Goal: Transaction & Acquisition: Purchase product/service

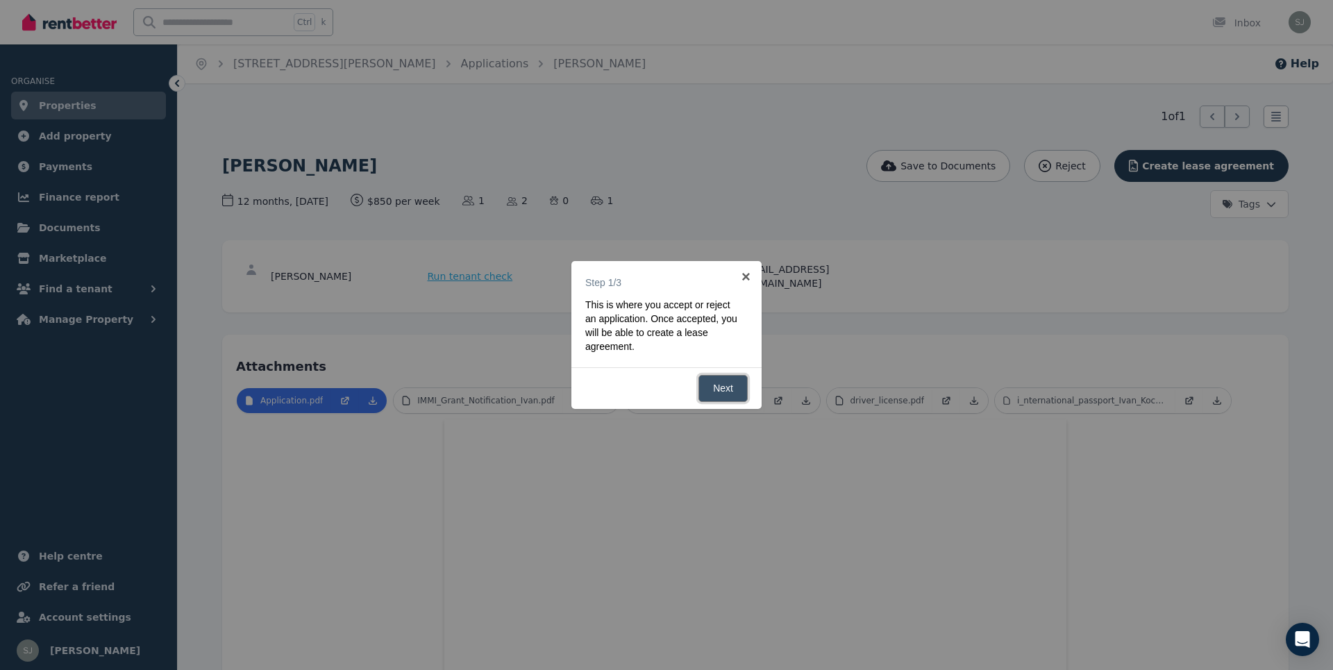
click at [726, 392] on link "Next" at bounding box center [723, 388] width 49 height 27
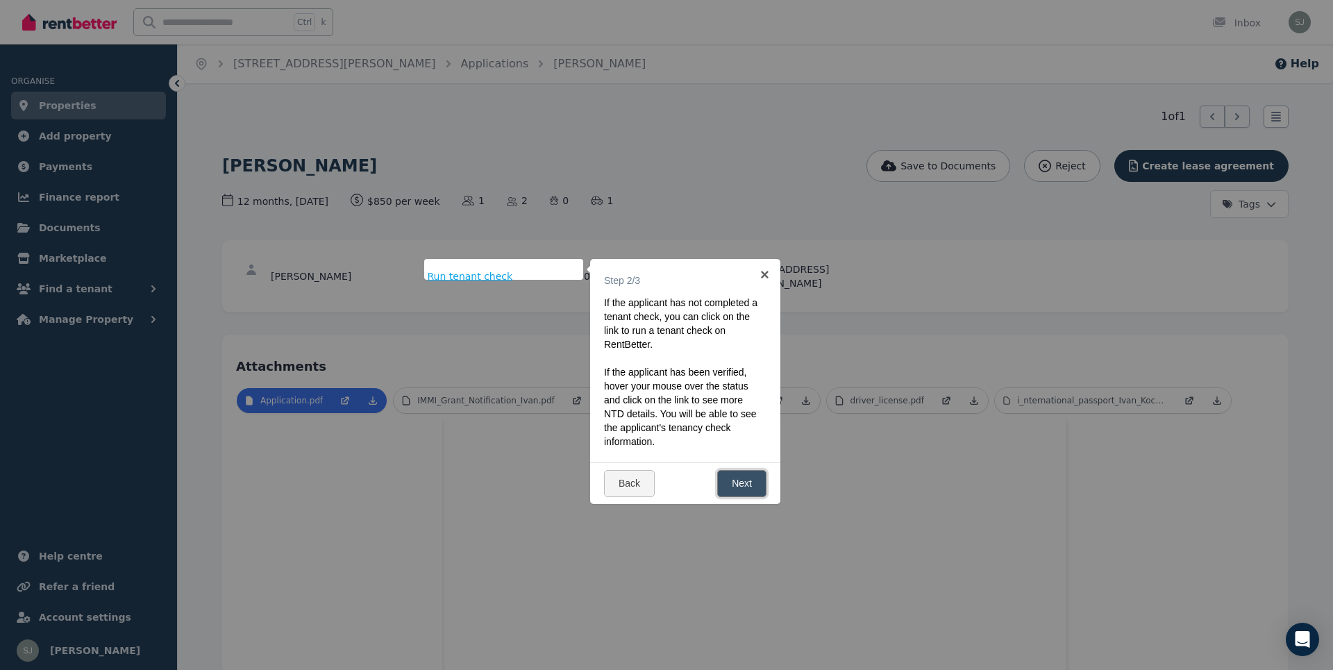
click at [738, 485] on link "Next" at bounding box center [741, 483] width 49 height 27
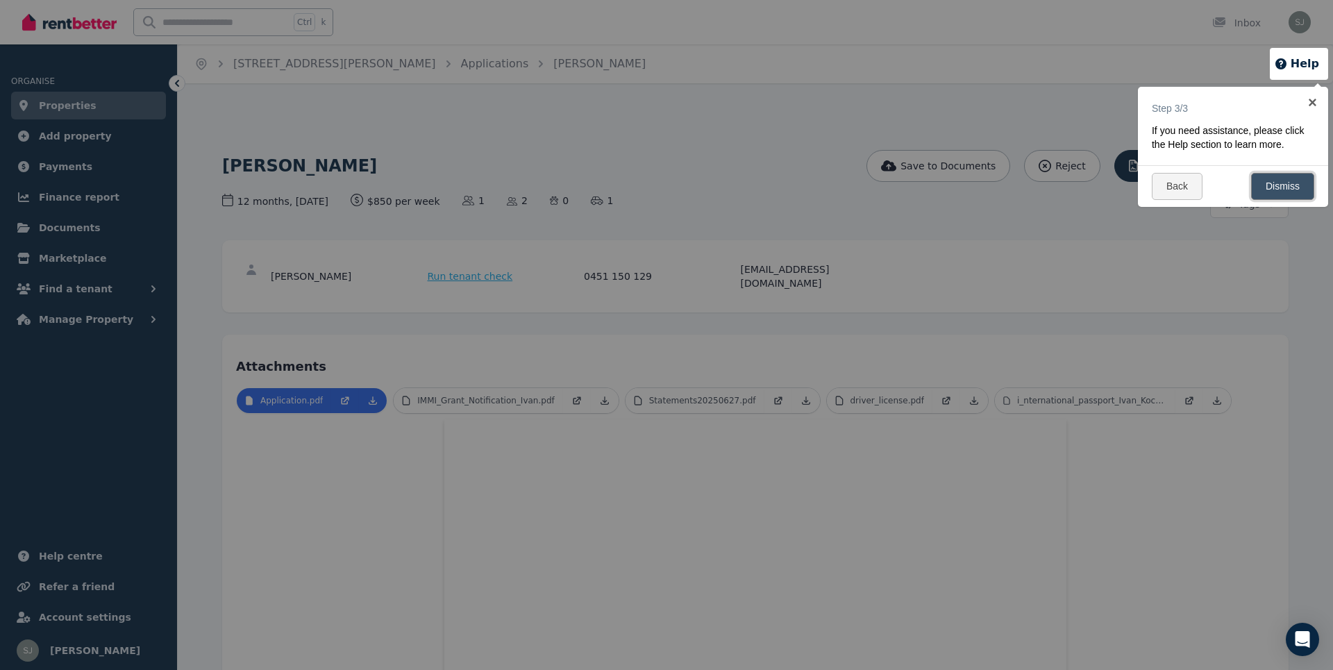
click at [1280, 188] on link "Dismiss" at bounding box center [1282, 186] width 63 height 27
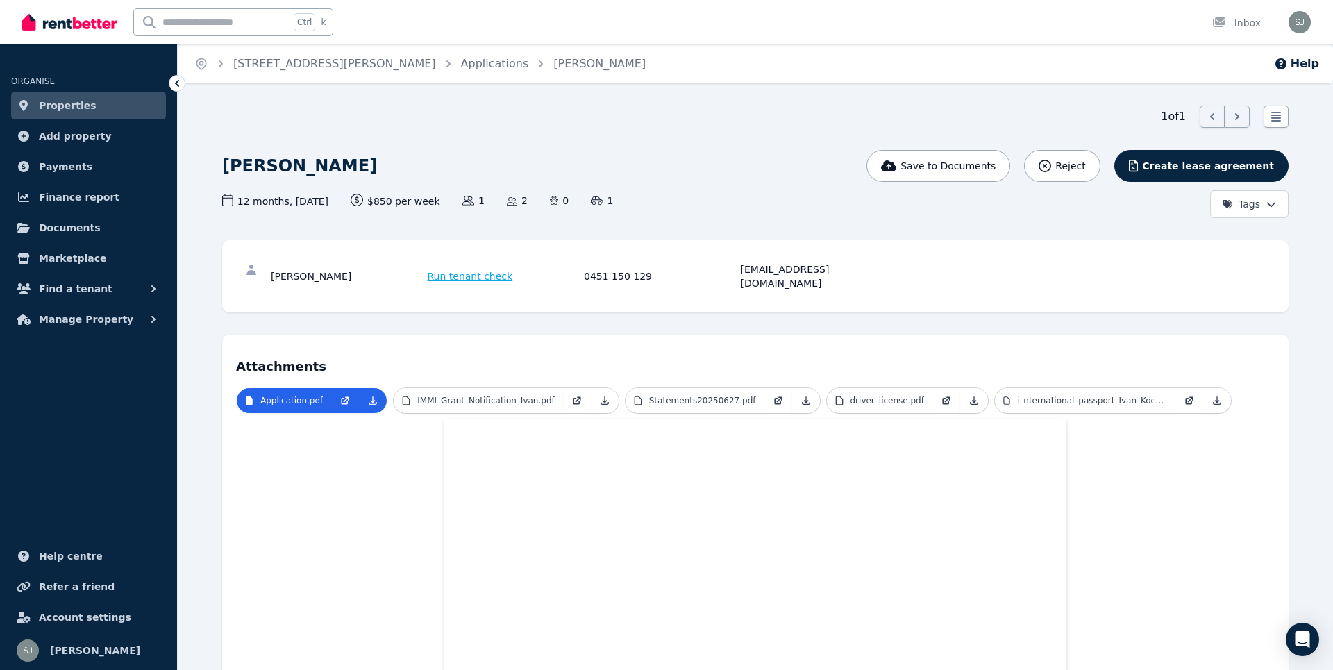
click at [441, 269] on span "Run tenant check" at bounding box center [470, 276] width 85 height 14
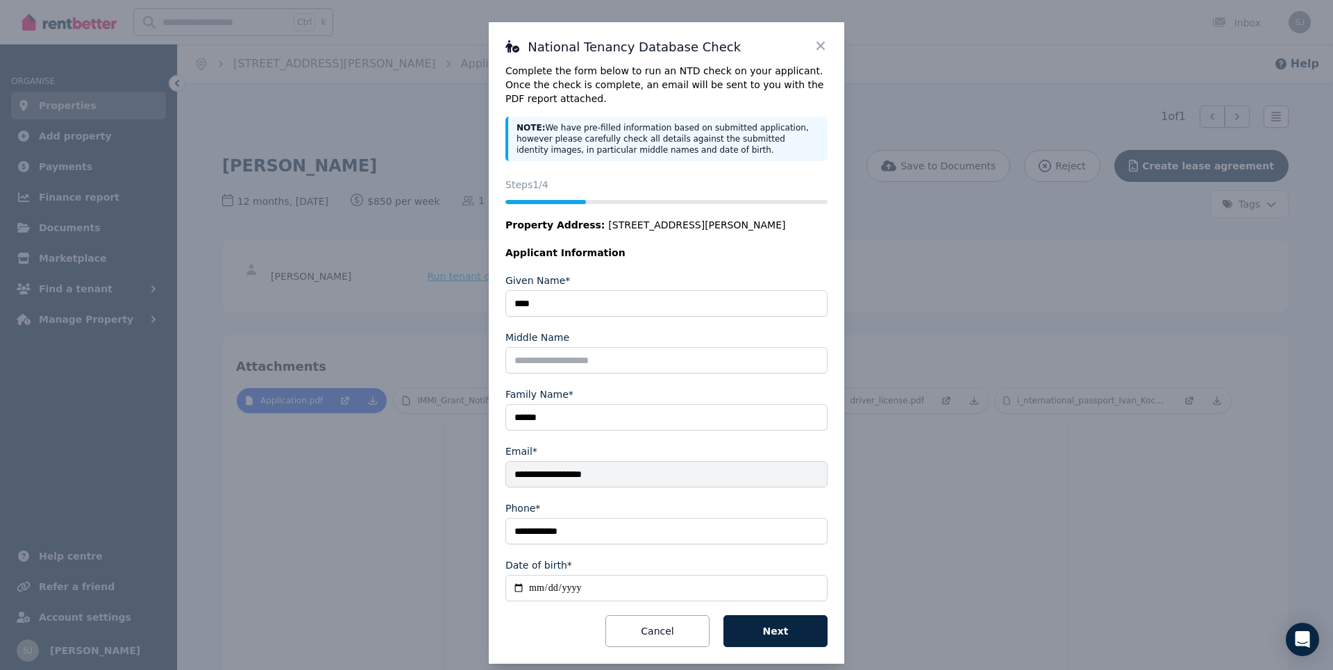
scroll to position [16, 0]
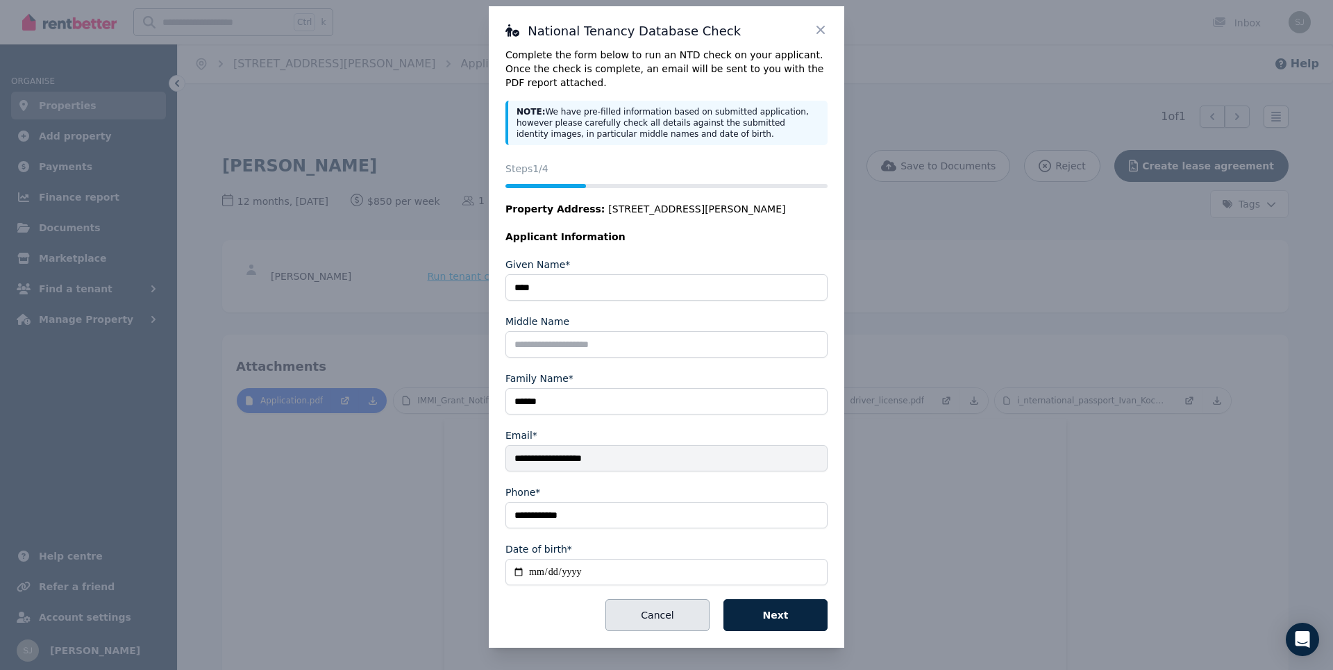
click at [650, 619] on button "Cancel" at bounding box center [657, 615] width 104 height 32
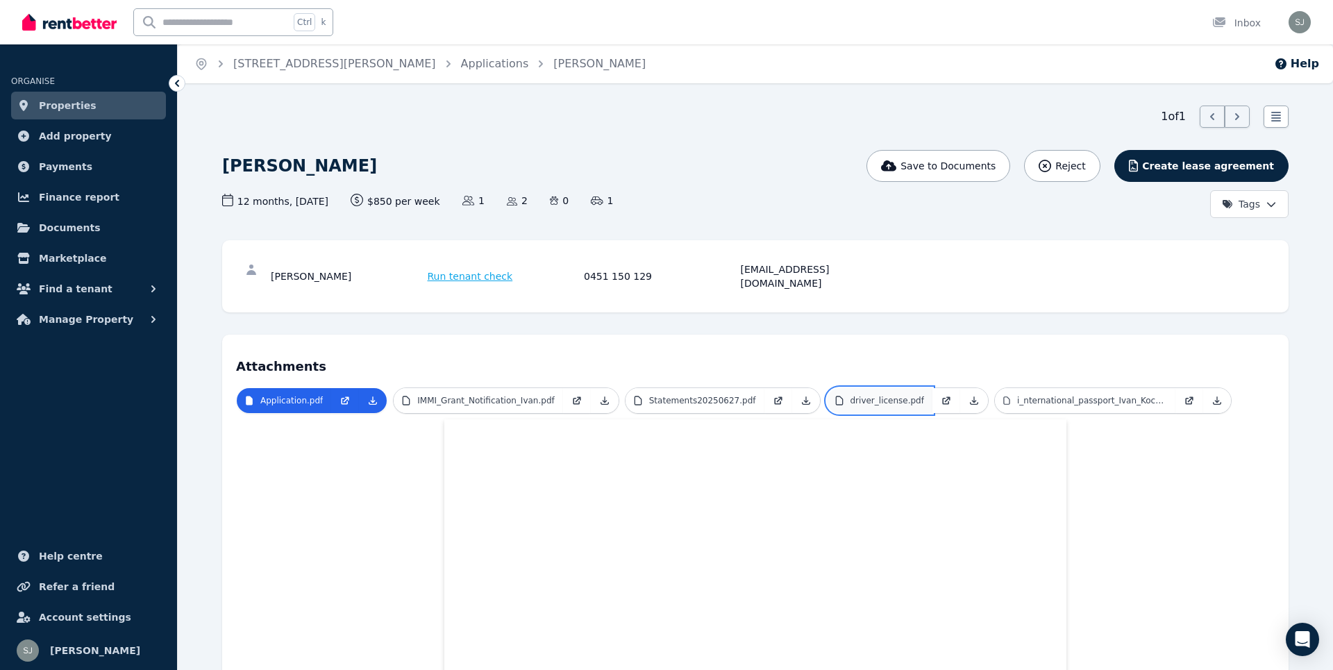
click at [864, 395] on p "driver_license.pdf" at bounding box center [888, 400] width 74 height 11
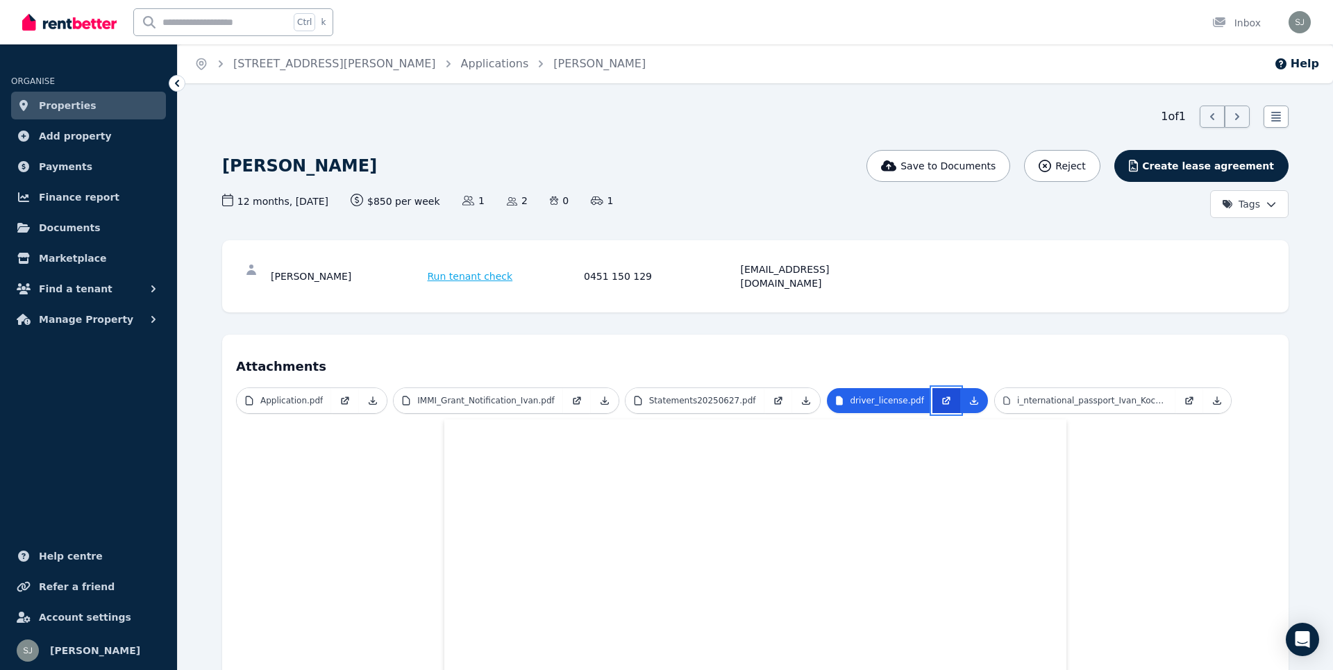
click at [933, 388] on link at bounding box center [947, 400] width 28 height 25
click at [467, 269] on span "Run tenant check" at bounding box center [470, 276] width 85 height 14
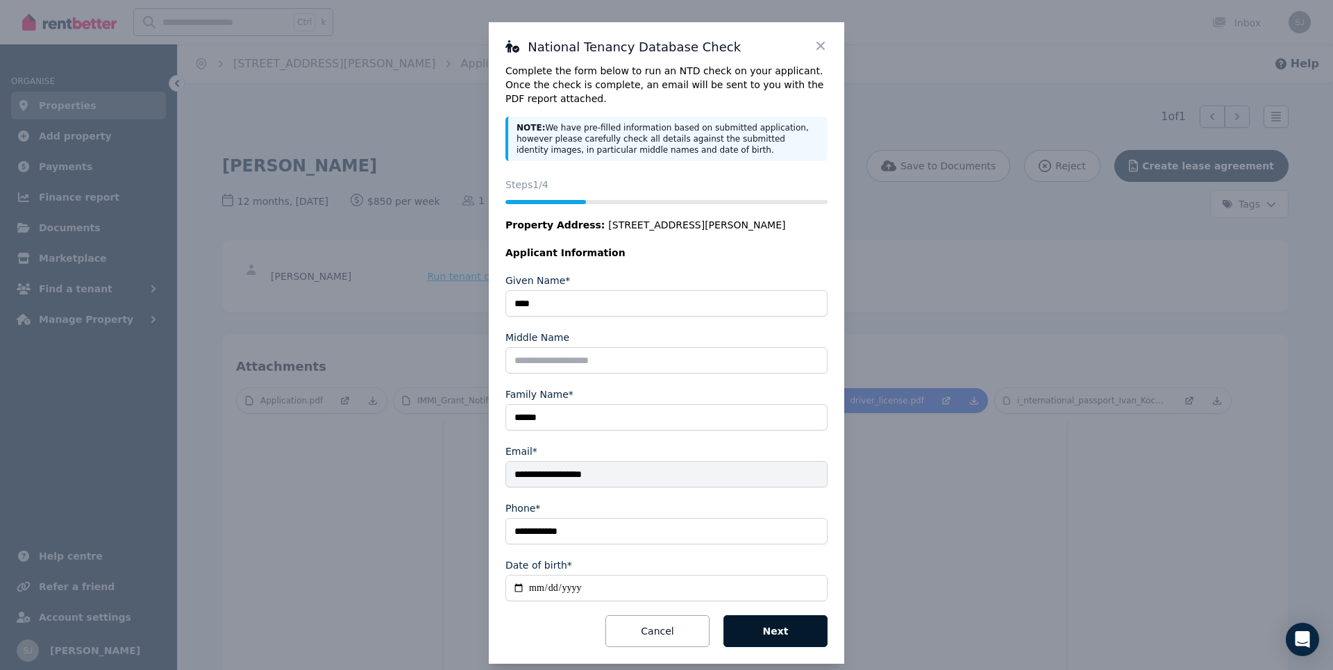
click at [785, 633] on button "Next" at bounding box center [776, 631] width 104 height 32
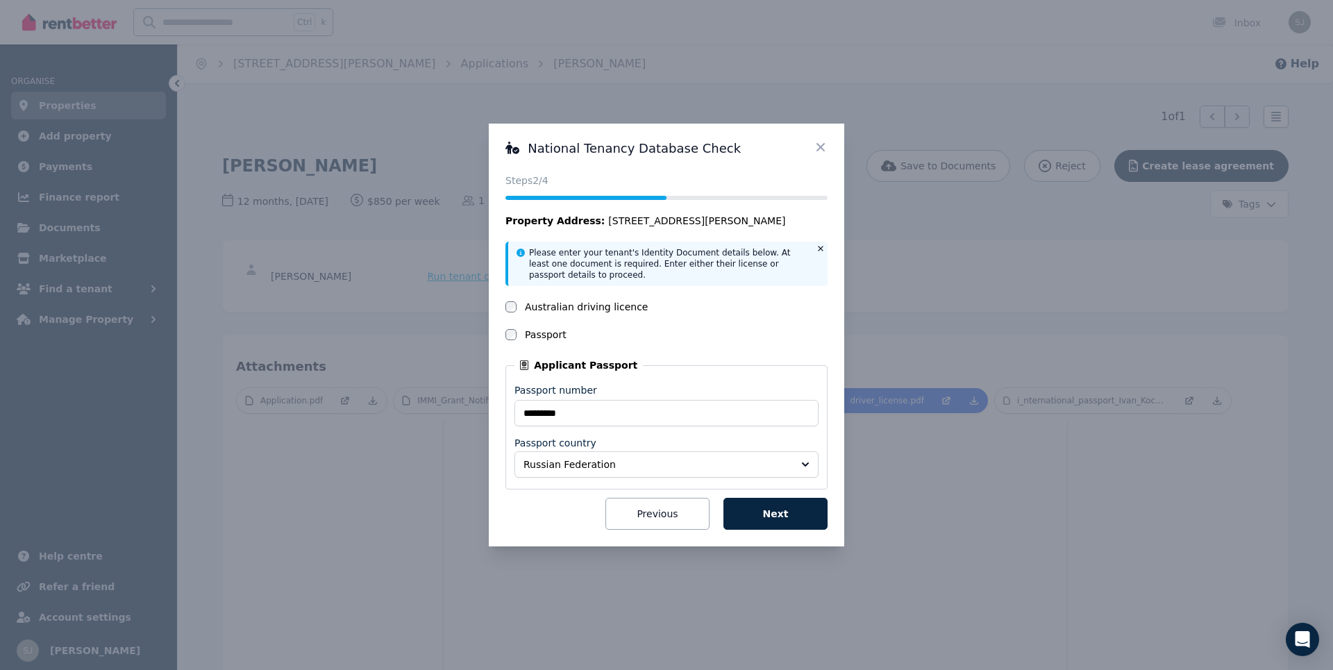
click at [892, 237] on div "National Tenancy Database Check Status Steps 2 /4 Property Address: Flat 1/1 Ba…" at bounding box center [666, 335] width 1333 height 670
click at [818, 144] on icon at bounding box center [821, 147] width 8 height 8
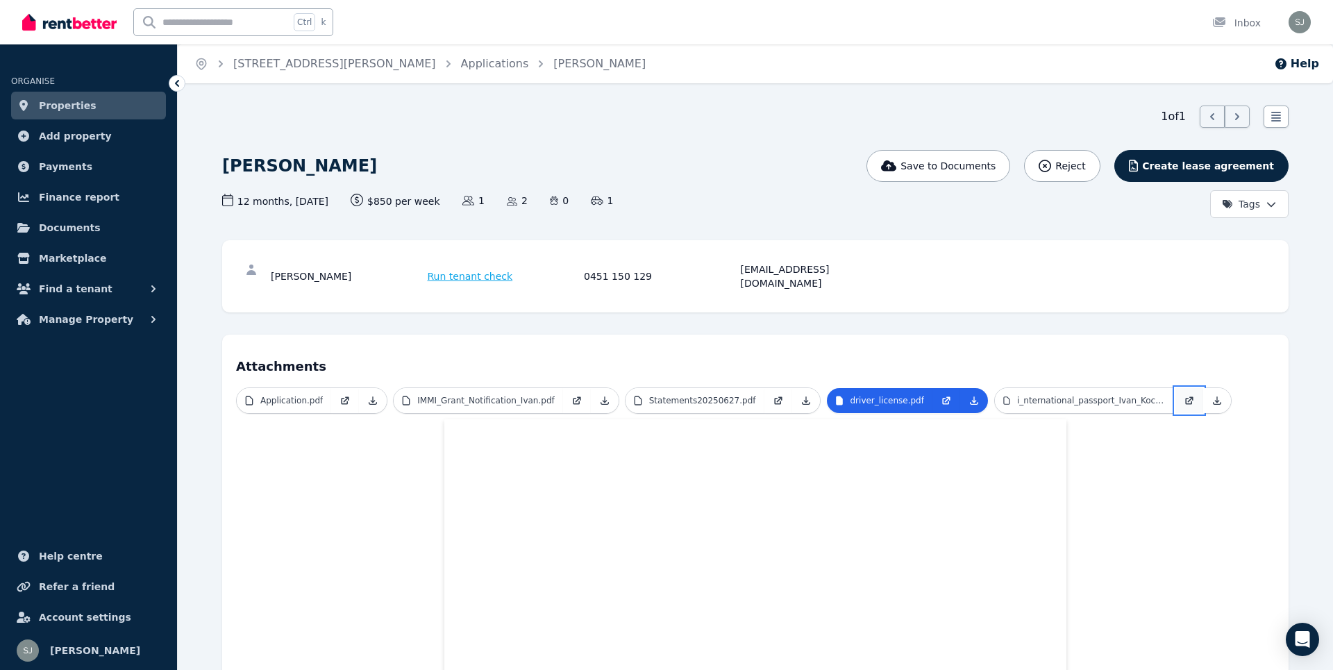
click at [1185, 398] on icon at bounding box center [1188, 401] width 7 height 7
click at [478, 262] on div "Ivan Kochin Run tenant check 0451 150 129 iv.kochin@gmail.com" at bounding box center [755, 276] width 1039 height 44
click at [480, 269] on span "Run tenant check" at bounding box center [470, 276] width 85 height 14
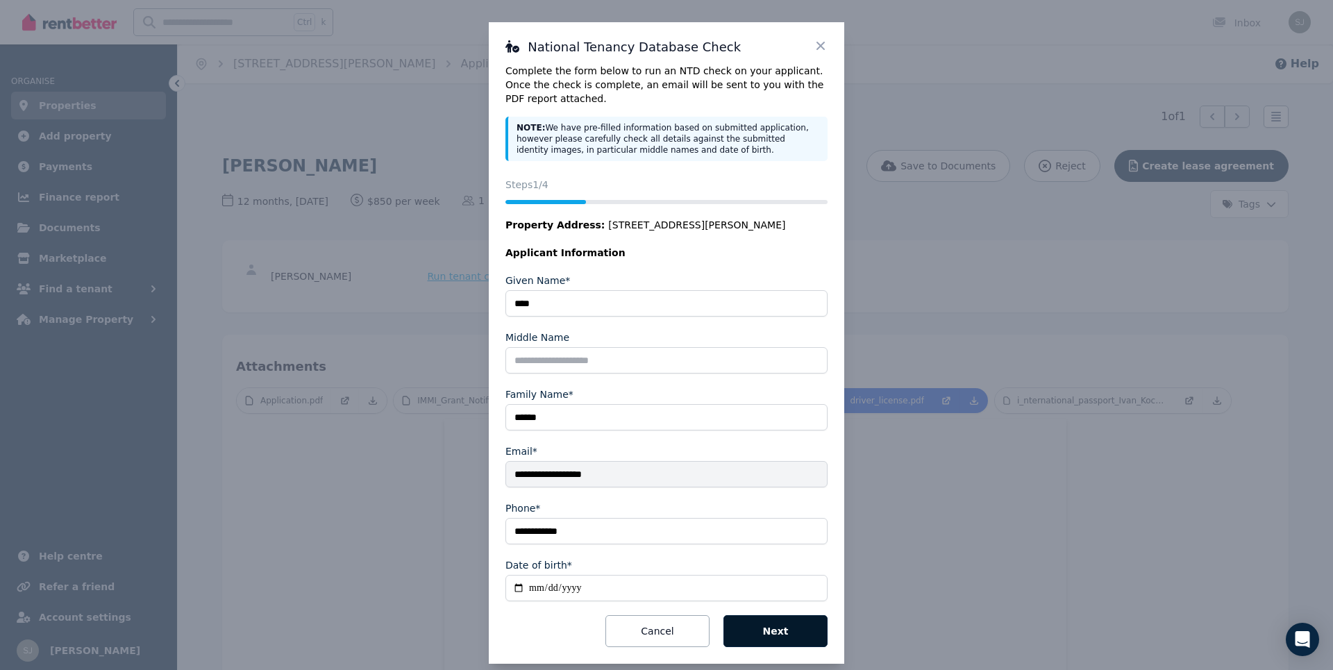
click at [792, 627] on button "Next" at bounding box center [776, 631] width 104 height 32
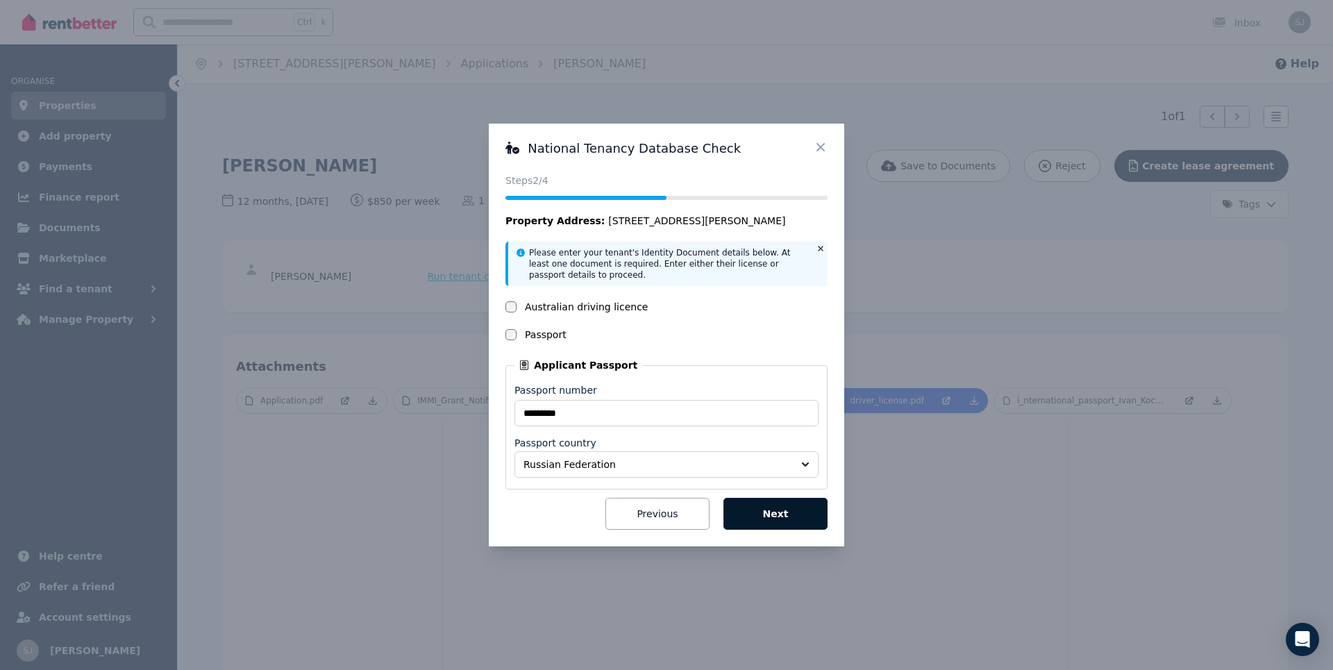
click at [746, 503] on button "Next" at bounding box center [776, 514] width 104 height 32
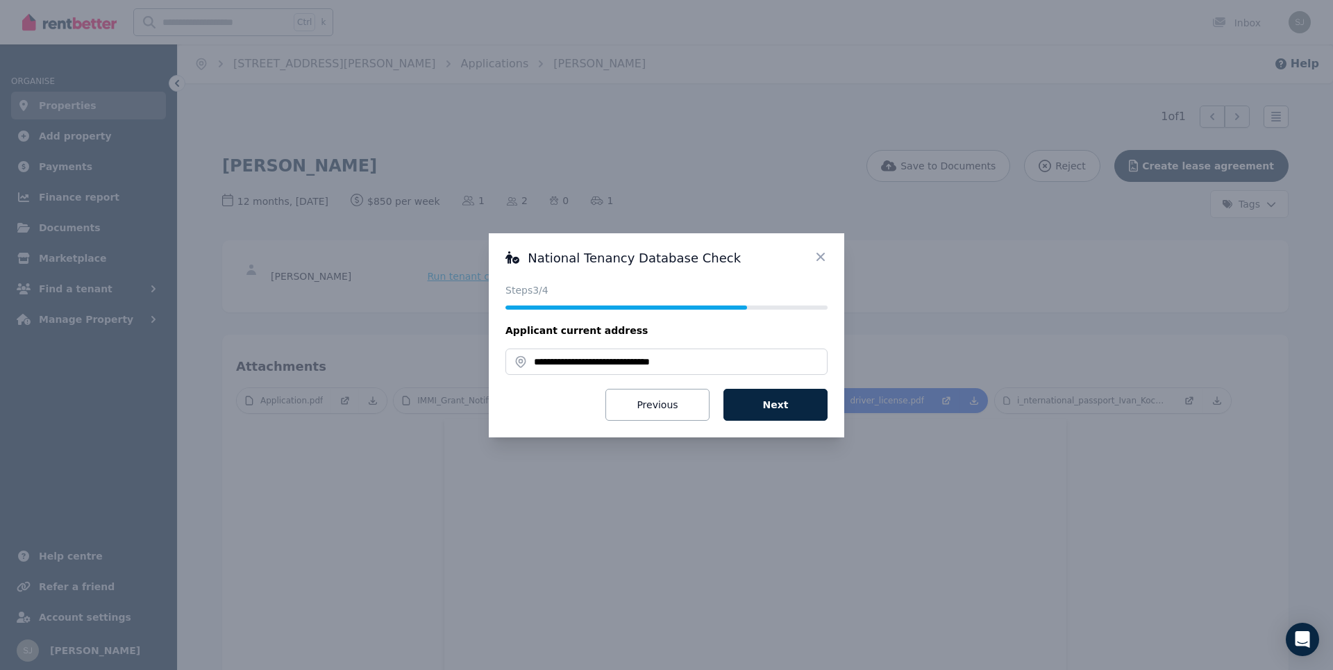
click at [663, 385] on fieldset "**********" at bounding box center [666, 367] width 322 height 43
click at [648, 406] on button "Previous" at bounding box center [657, 405] width 104 height 32
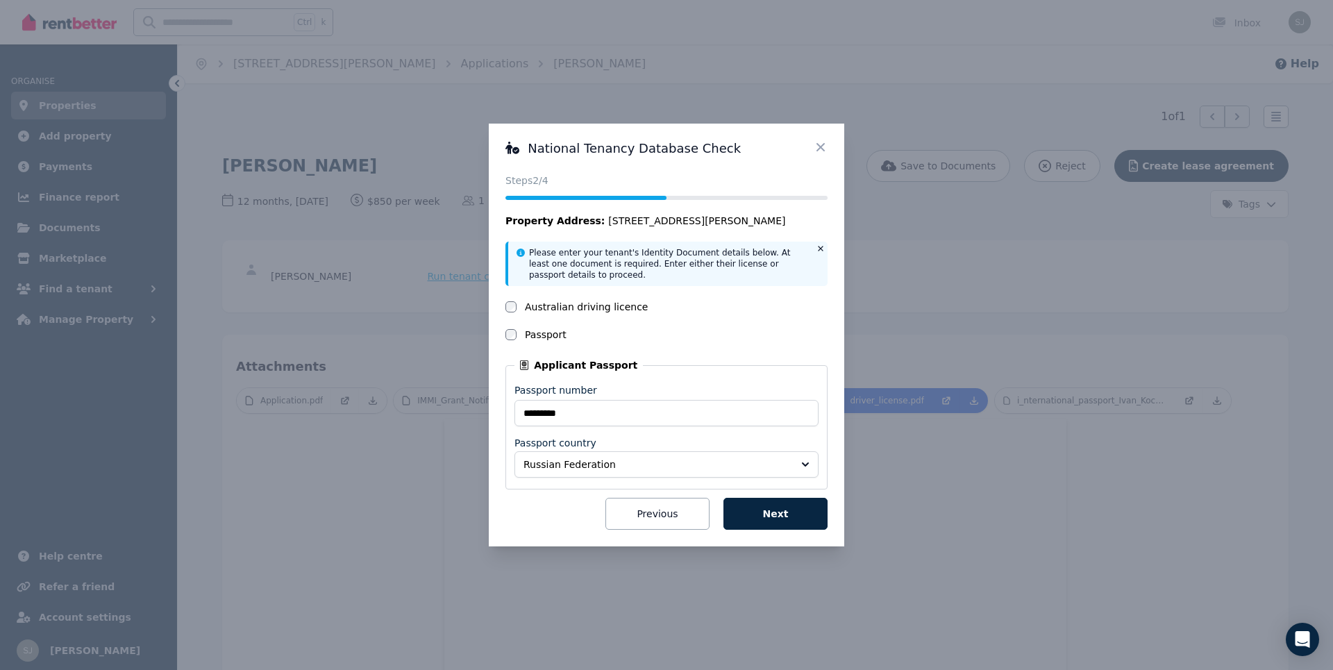
click at [524, 306] on div "Australian driving licence" at bounding box center [666, 307] width 322 height 14
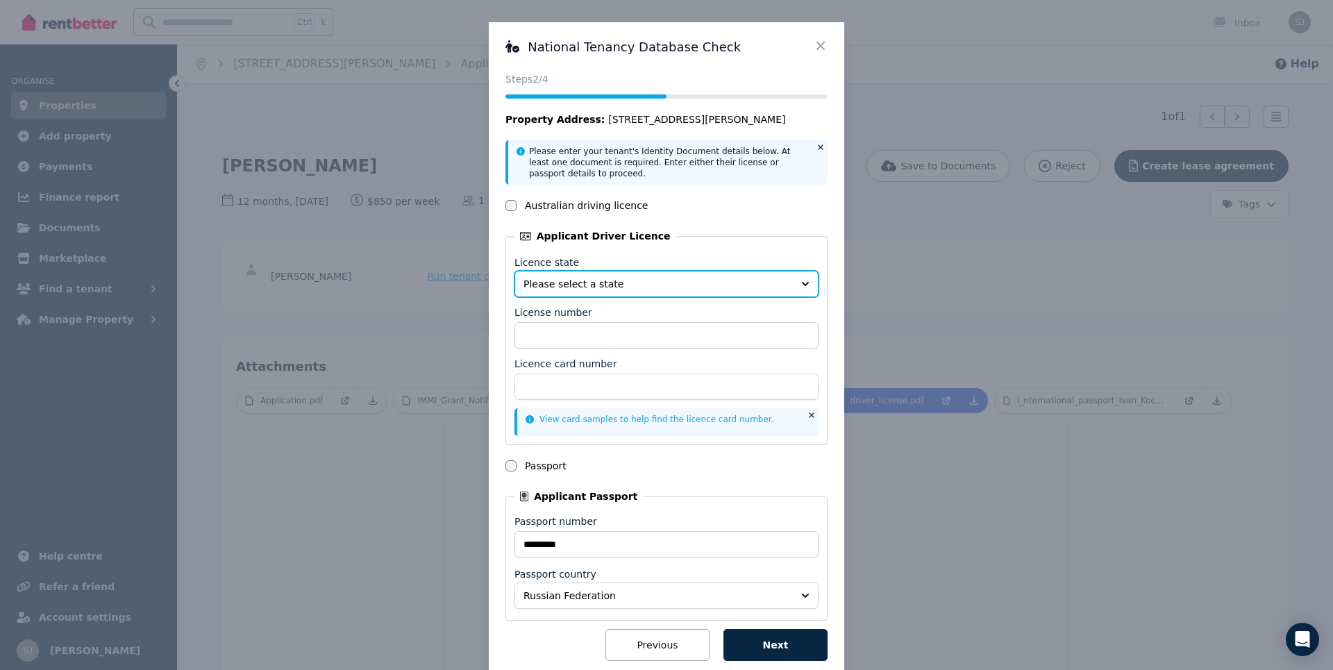
click at [592, 276] on button "Please select a state" at bounding box center [667, 284] width 304 height 26
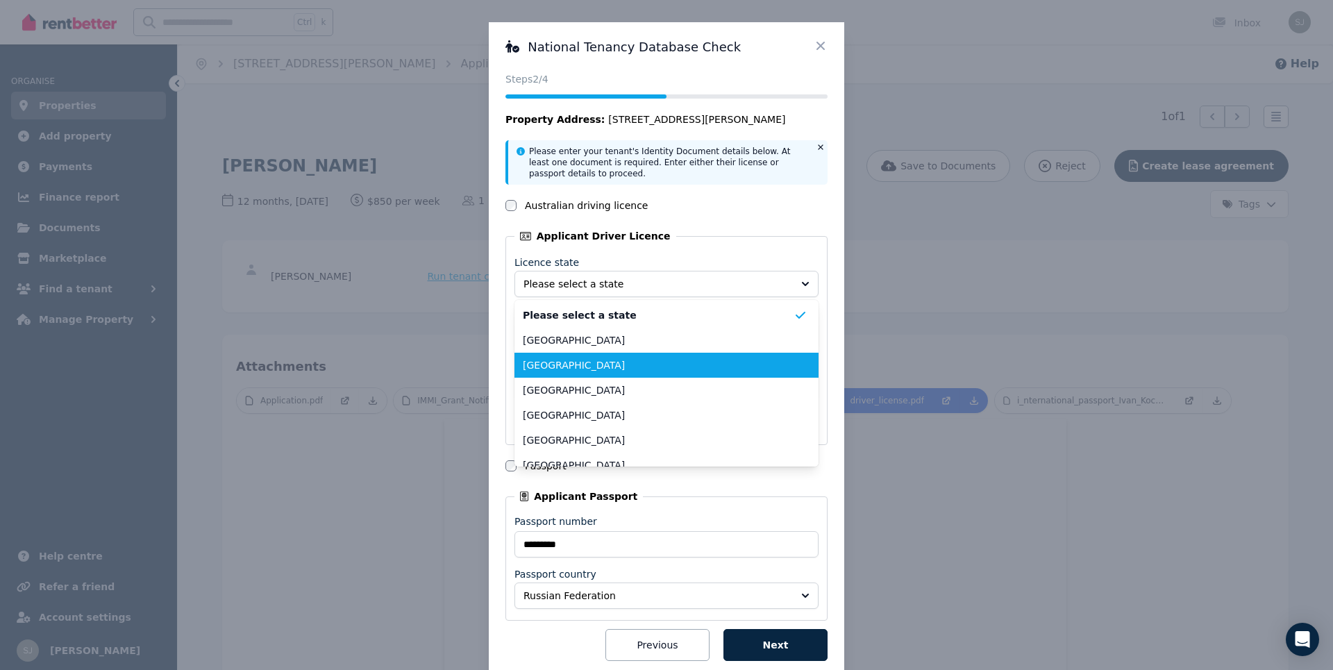
click at [594, 365] on span "New South Wales" at bounding box center [658, 365] width 271 height 14
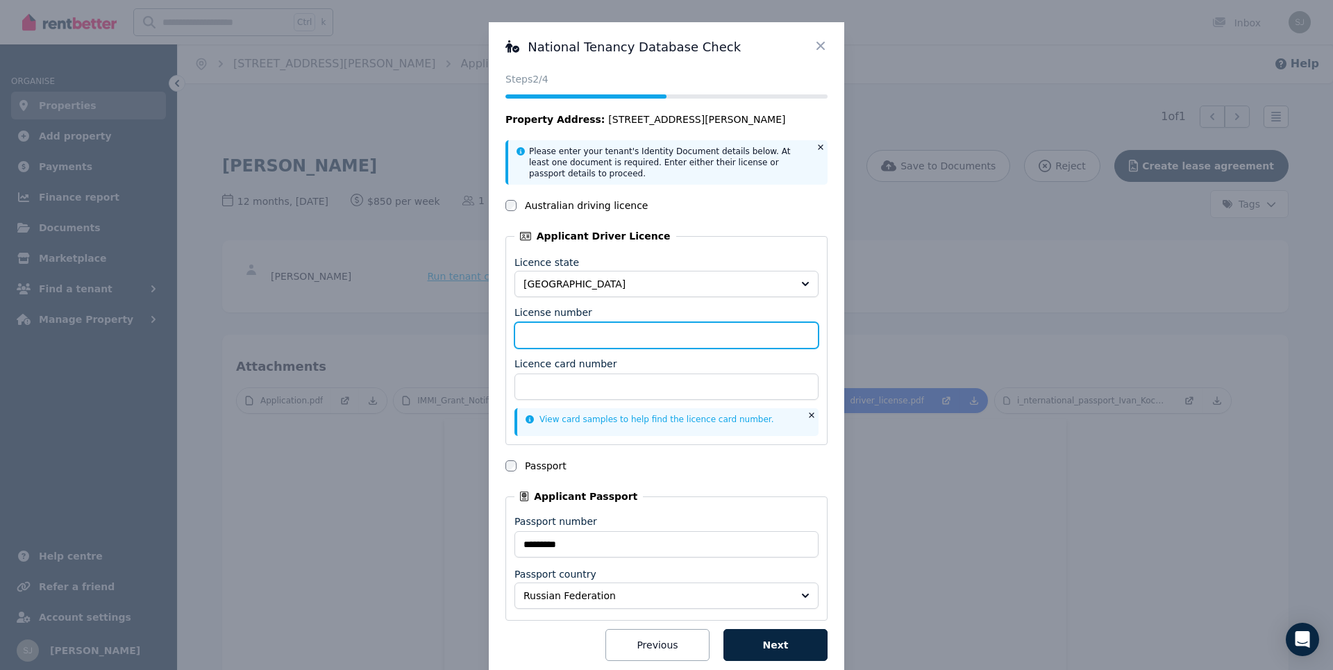
click at [576, 336] on input "License number" at bounding box center [667, 335] width 304 height 26
click at [550, 340] on input "License number" at bounding box center [667, 335] width 304 height 26
type input "********"
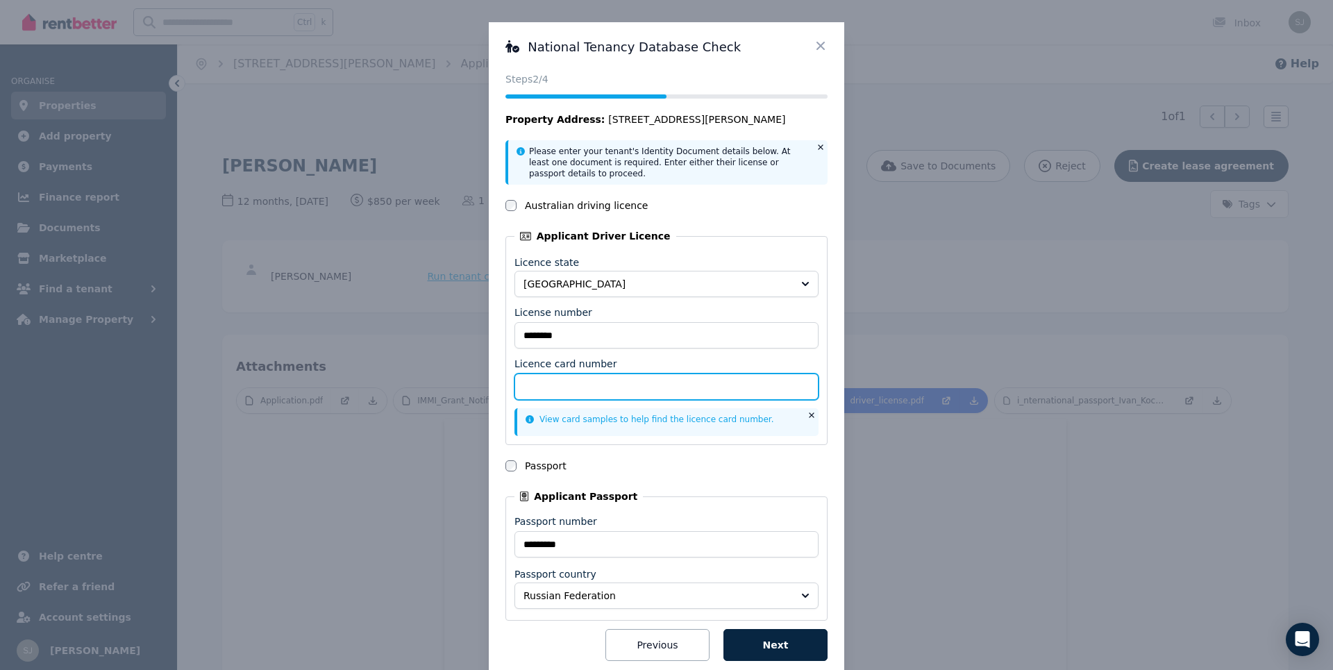
click at [726, 386] on input "Licence card number" at bounding box center [667, 387] width 304 height 26
type input "**********"
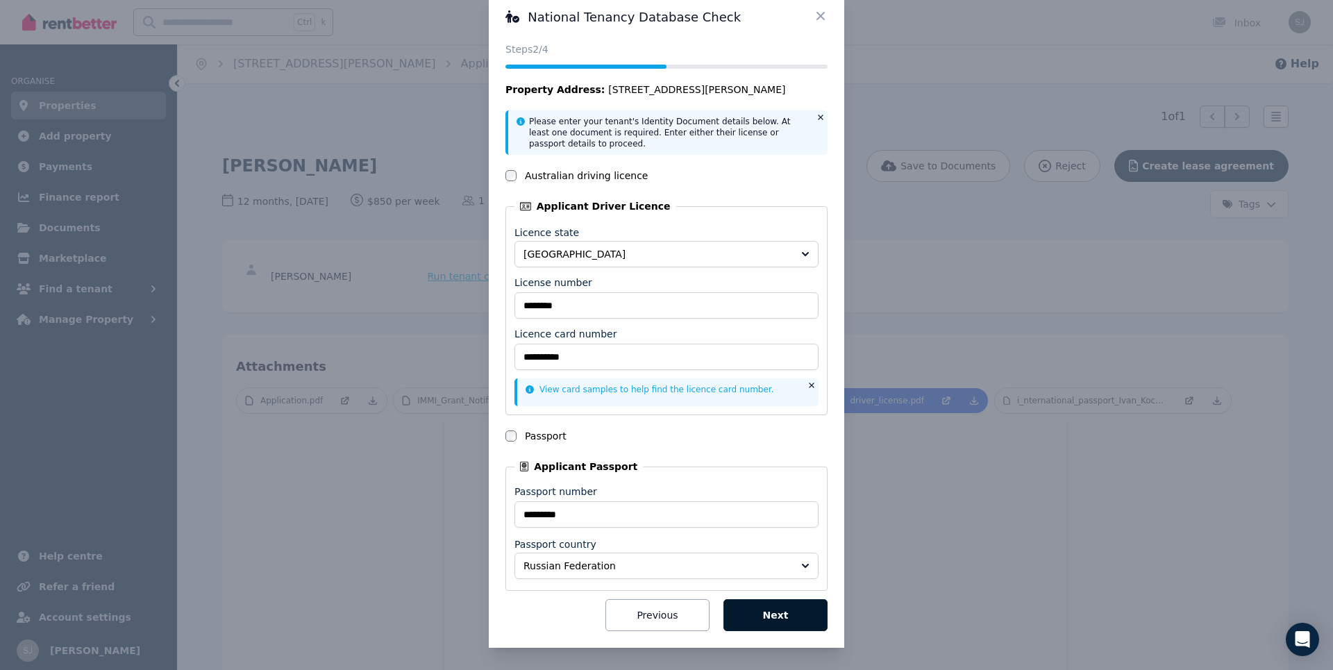
click at [796, 601] on button "Next" at bounding box center [776, 615] width 104 height 32
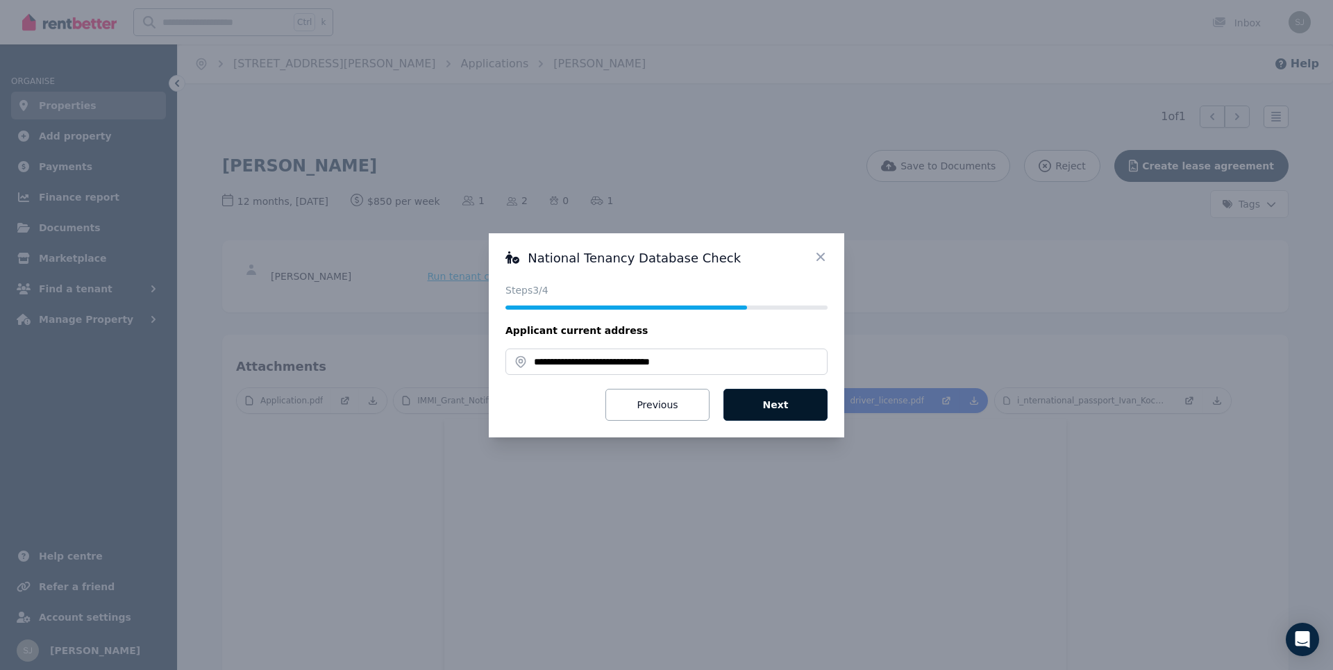
scroll to position [0, 0]
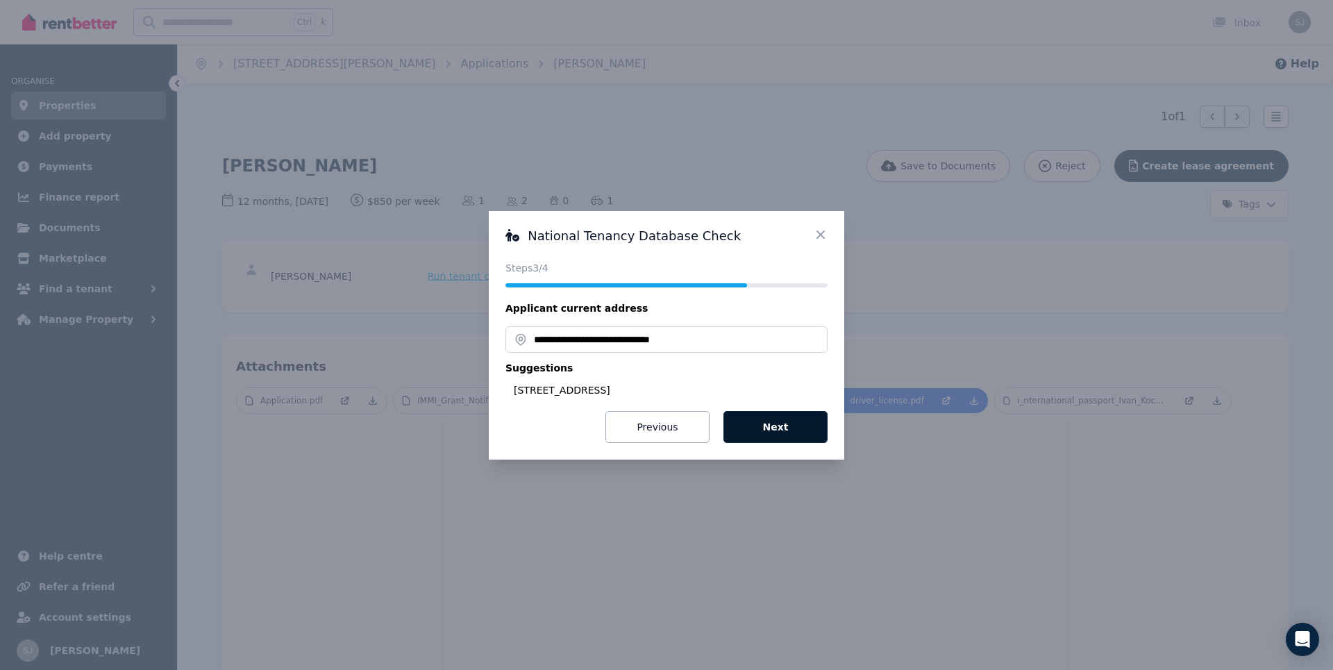
click at [783, 424] on button "Next" at bounding box center [776, 427] width 104 height 32
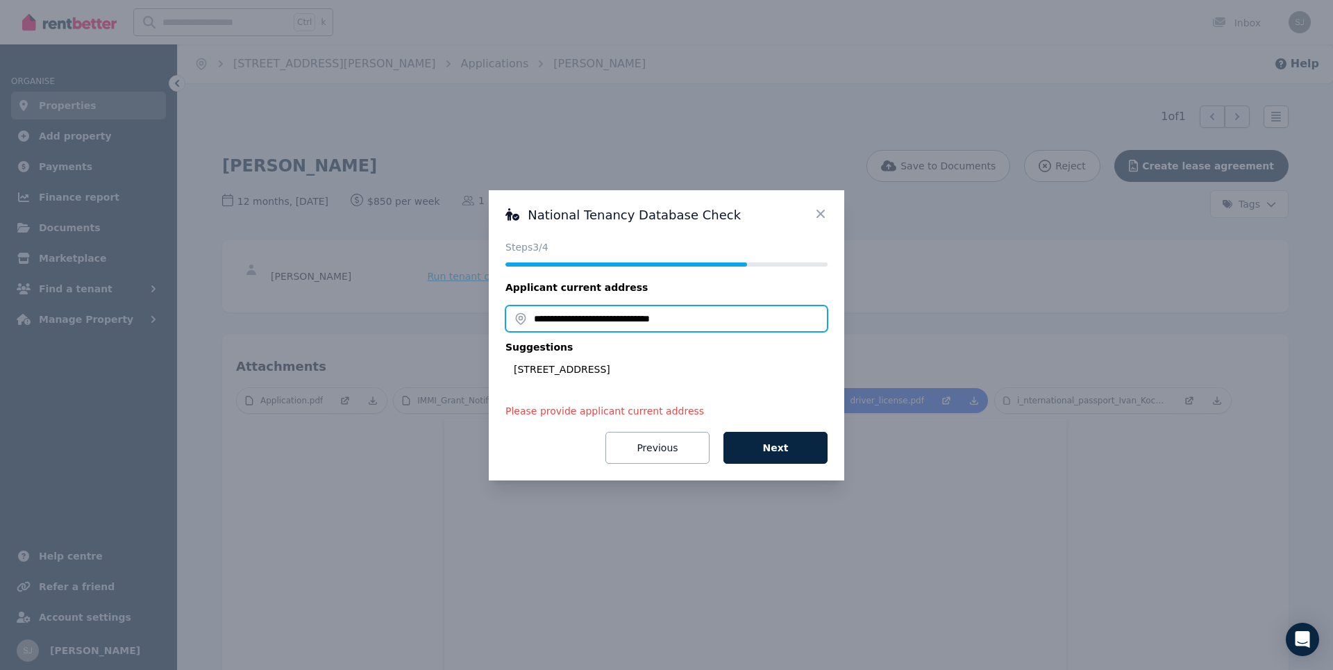
click at [546, 318] on input "**********" at bounding box center [666, 319] width 322 height 26
click at [597, 363] on div "1/19 The Crescent, Manly NSW 2095, Australia" at bounding box center [671, 369] width 314 height 14
type input "**********"
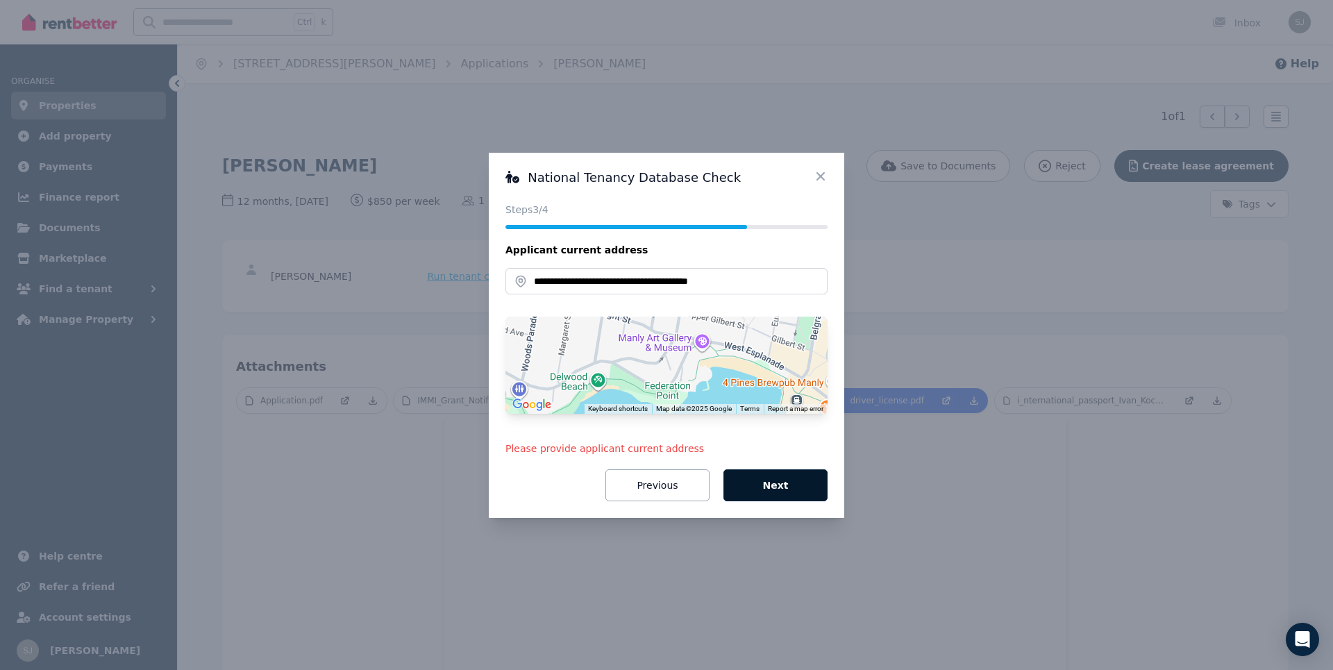
click at [761, 492] on button "Next" at bounding box center [776, 485] width 104 height 32
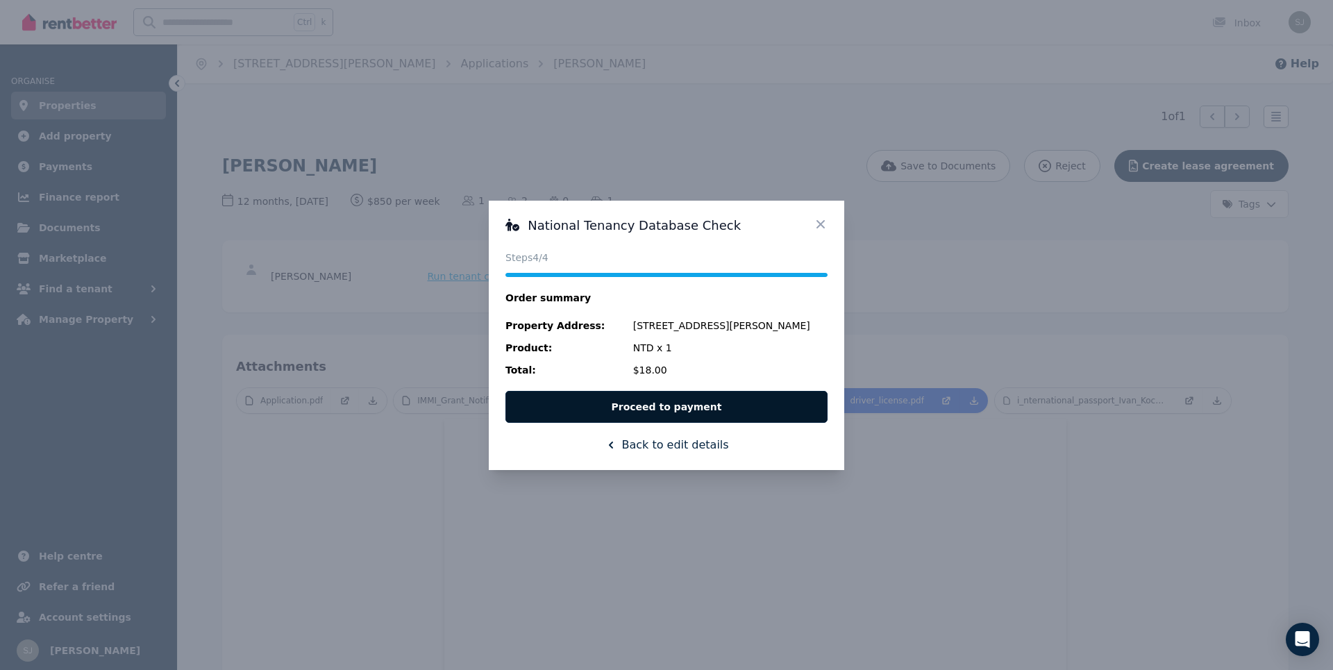
click at [692, 406] on button "Proceed to payment" at bounding box center [666, 407] width 322 height 32
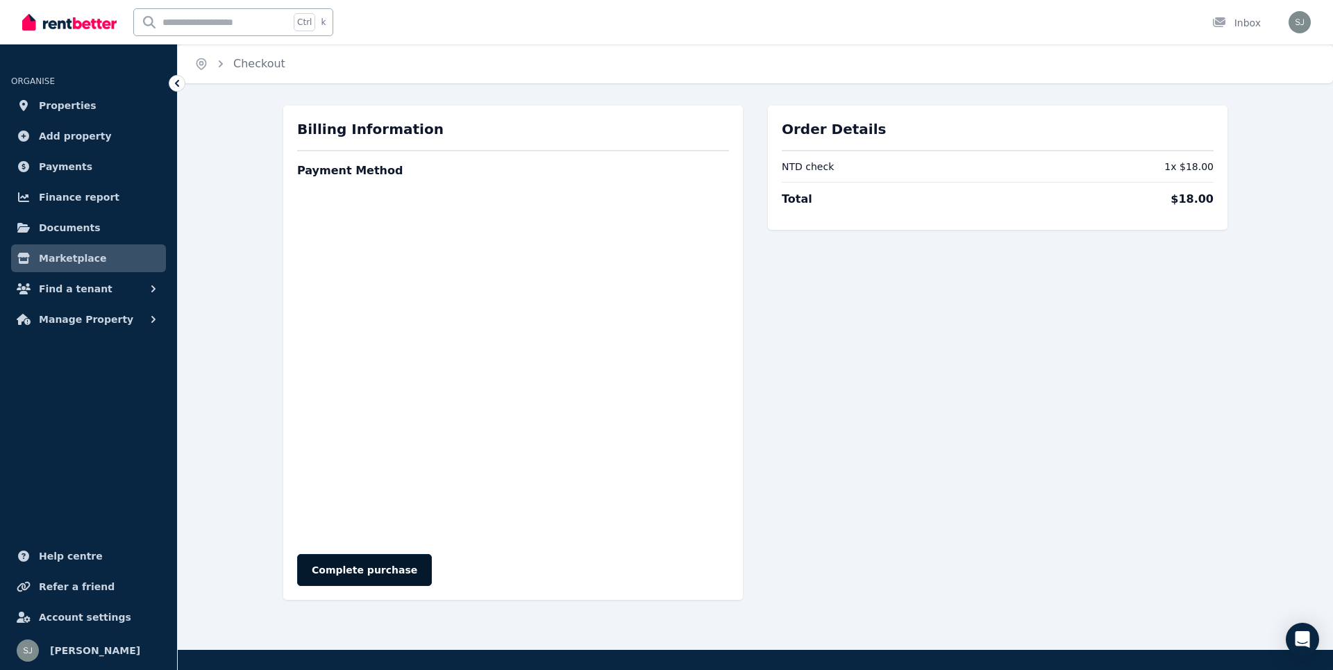
click at [360, 571] on button "Complete purchase" at bounding box center [364, 570] width 135 height 32
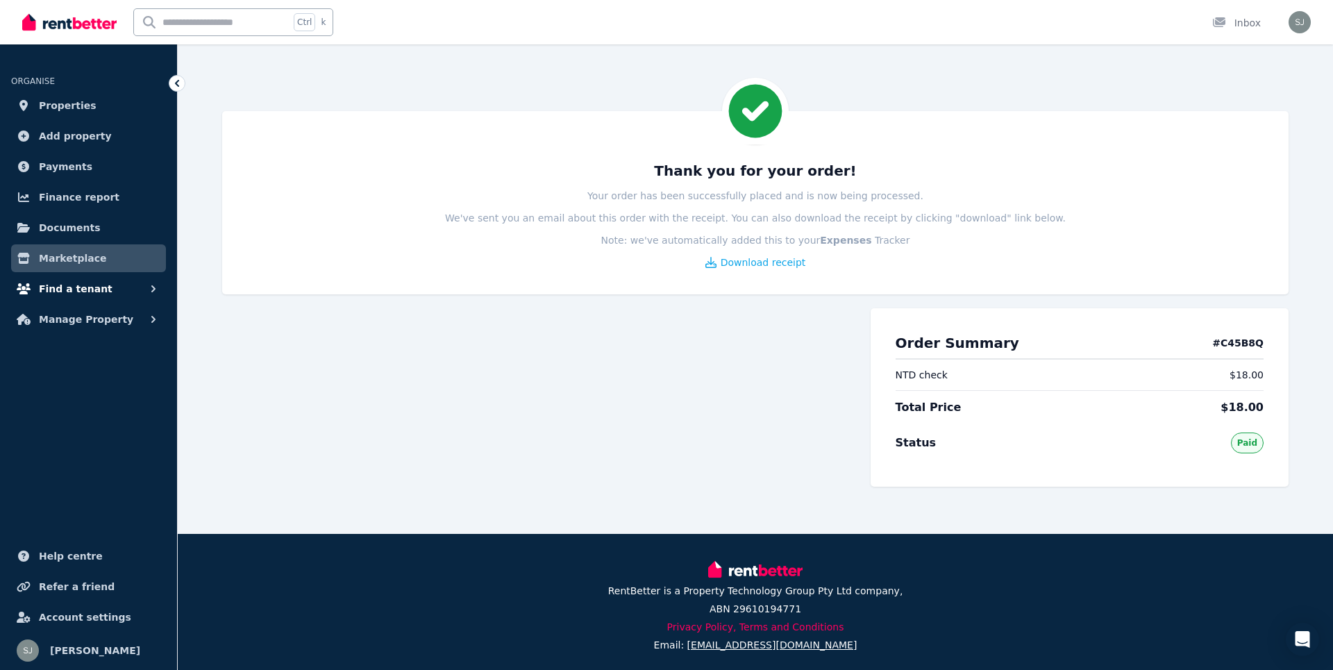
click at [121, 292] on button "Find a tenant" at bounding box center [88, 289] width 155 height 28
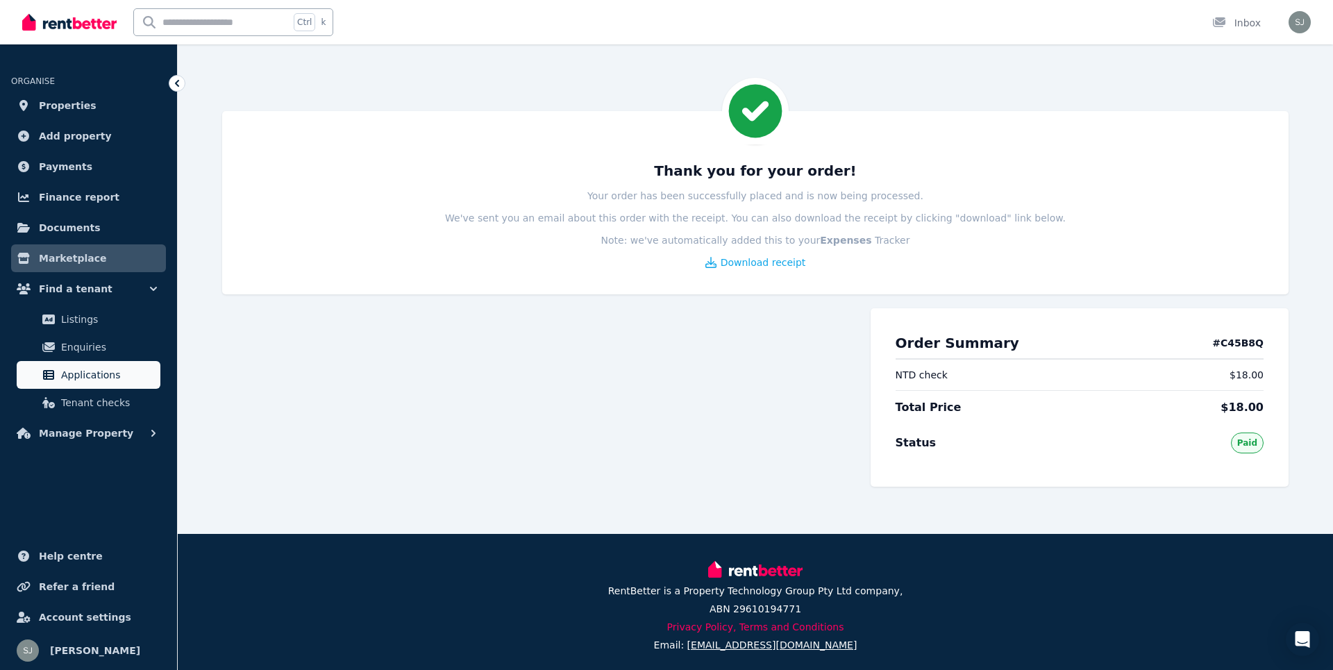
click at [99, 377] on span "Applications" at bounding box center [108, 375] width 94 height 17
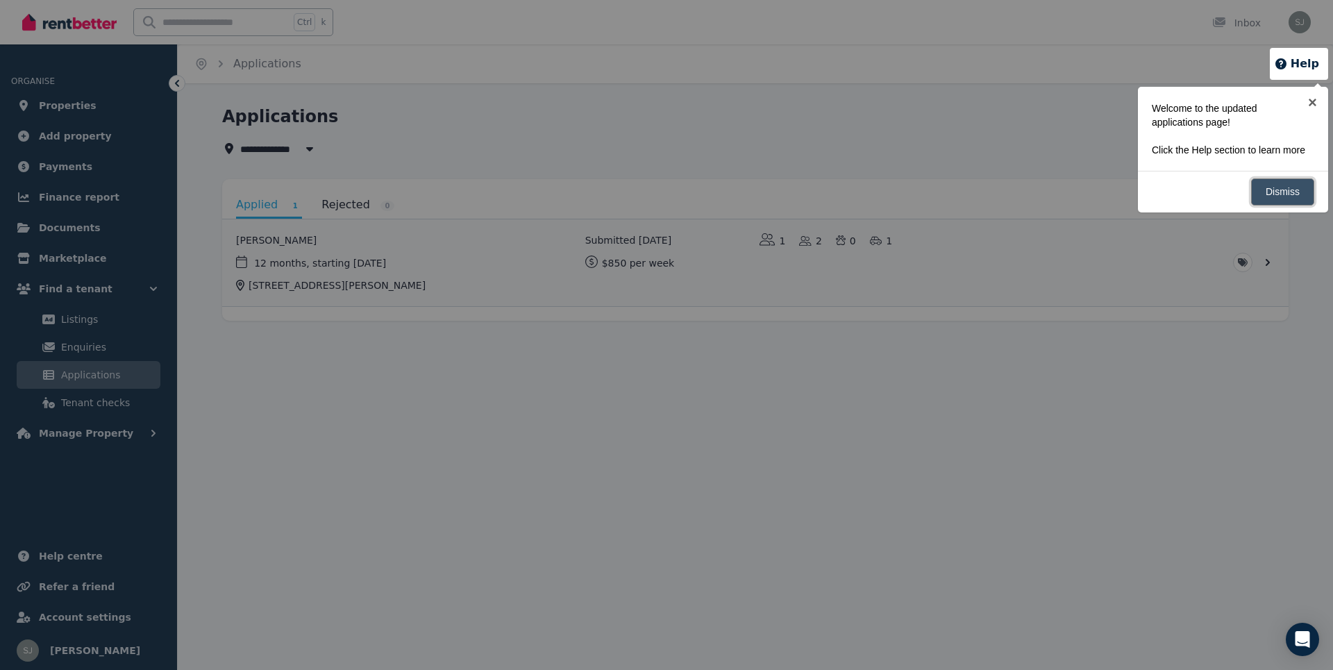
click at [1285, 194] on link "Dismiss" at bounding box center [1282, 191] width 63 height 27
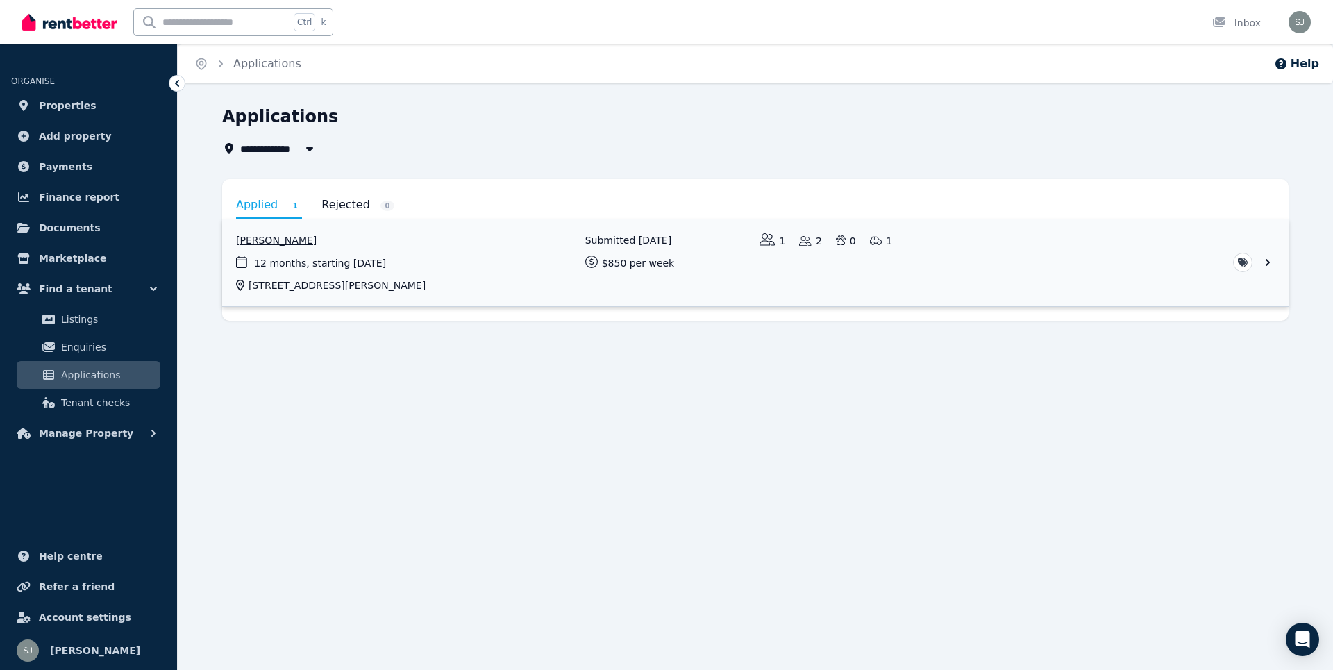
click at [423, 264] on link "View application: Ivan Kochin" at bounding box center [755, 262] width 1067 height 87
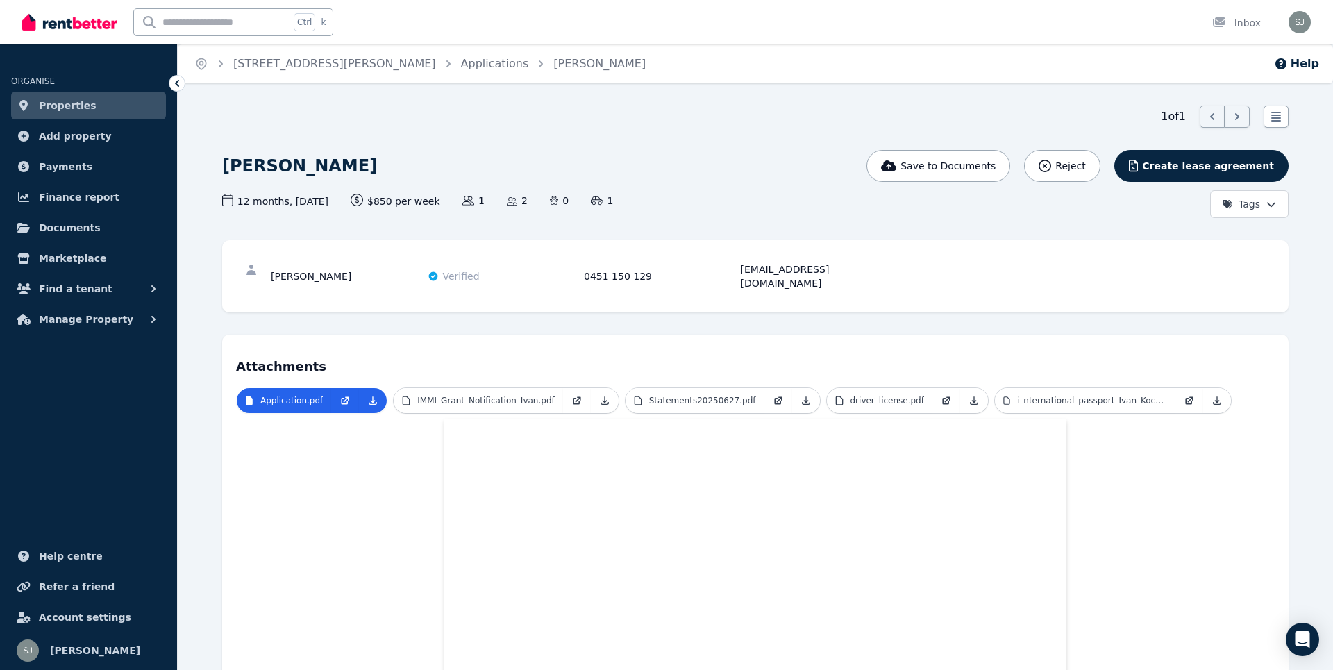
click at [1236, 123] on icon at bounding box center [1237, 117] width 14 height 14
click at [1273, 117] on icon at bounding box center [1276, 117] width 14 height 14
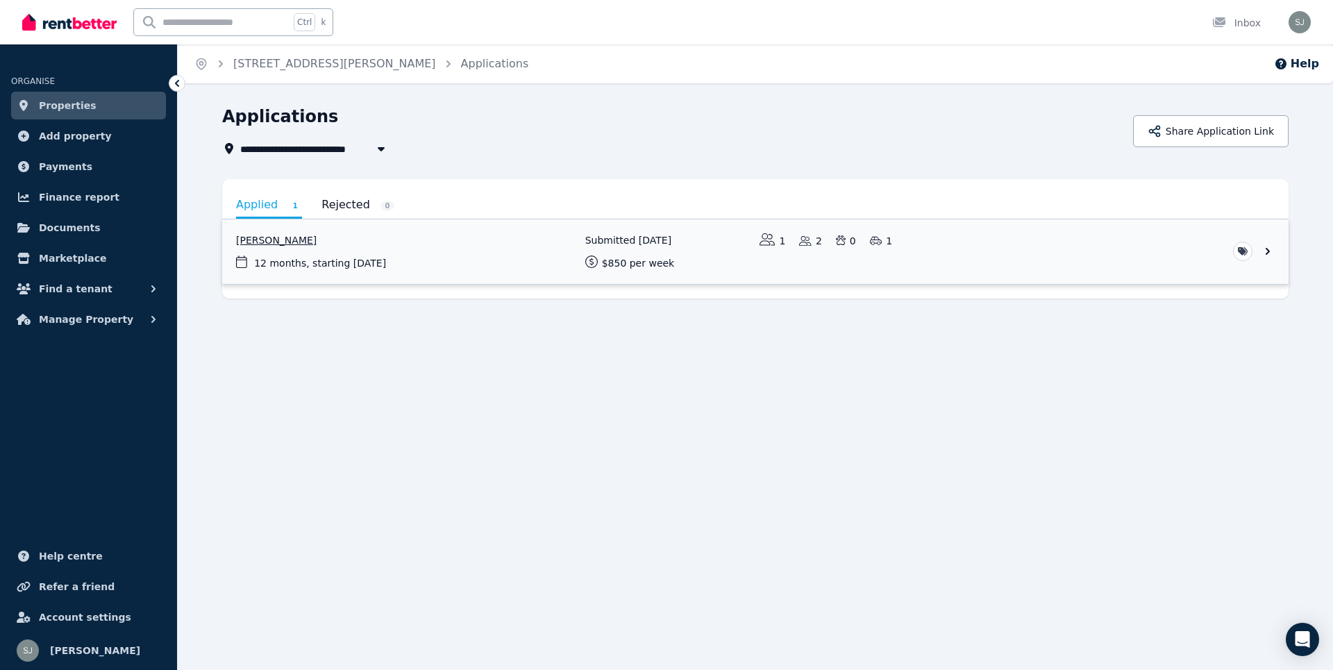
click at [1272, 254] on link "View application: Ivan Kochin" at bounding box center [755, 251] width 1067 height 65
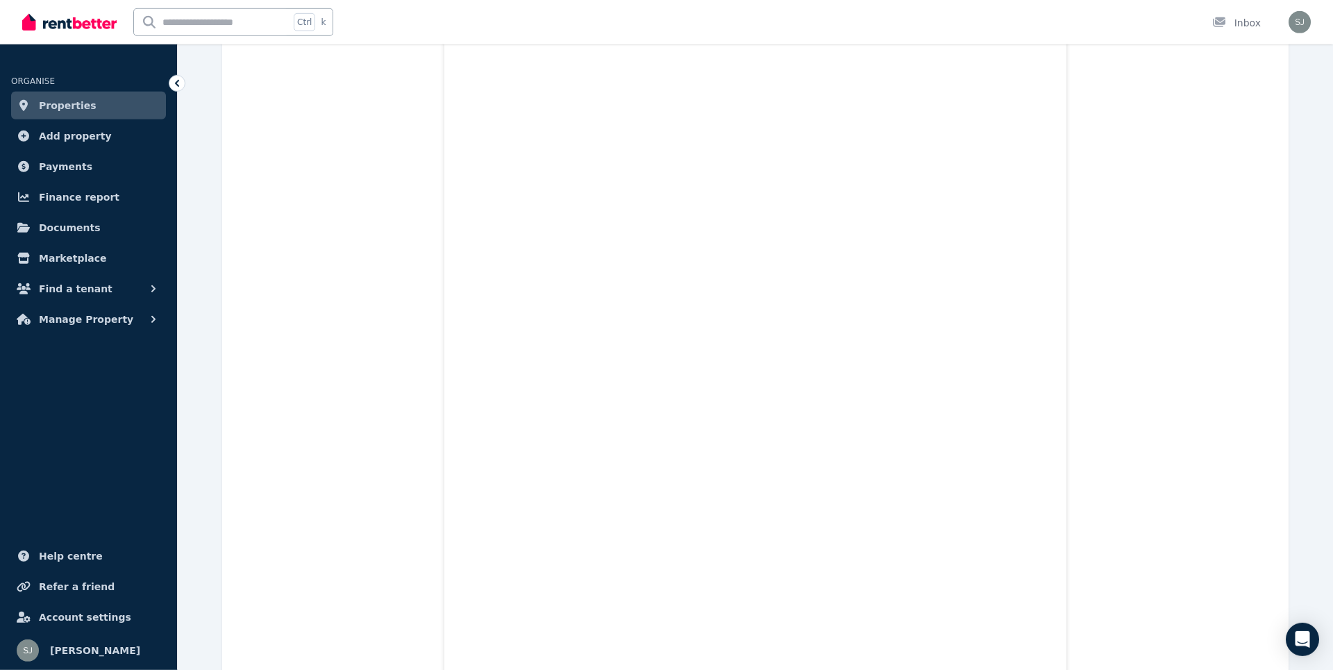
scroll to position [3357, 0]
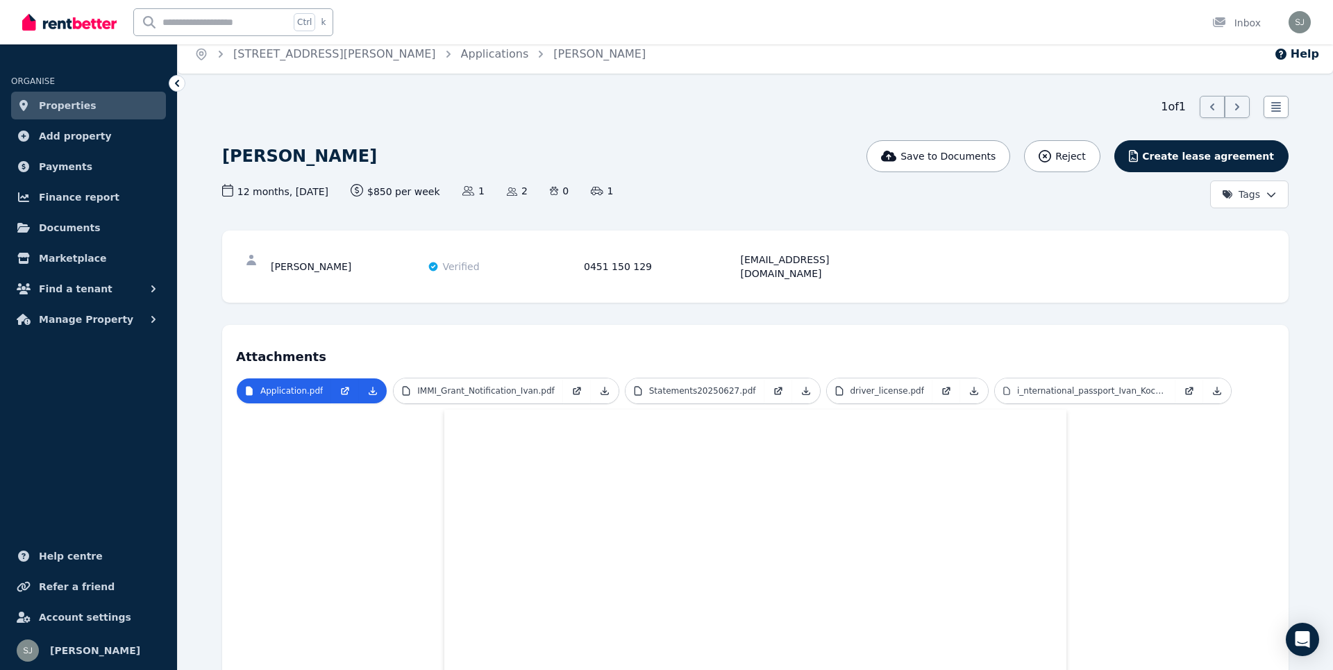
scroll to position [0, 0]
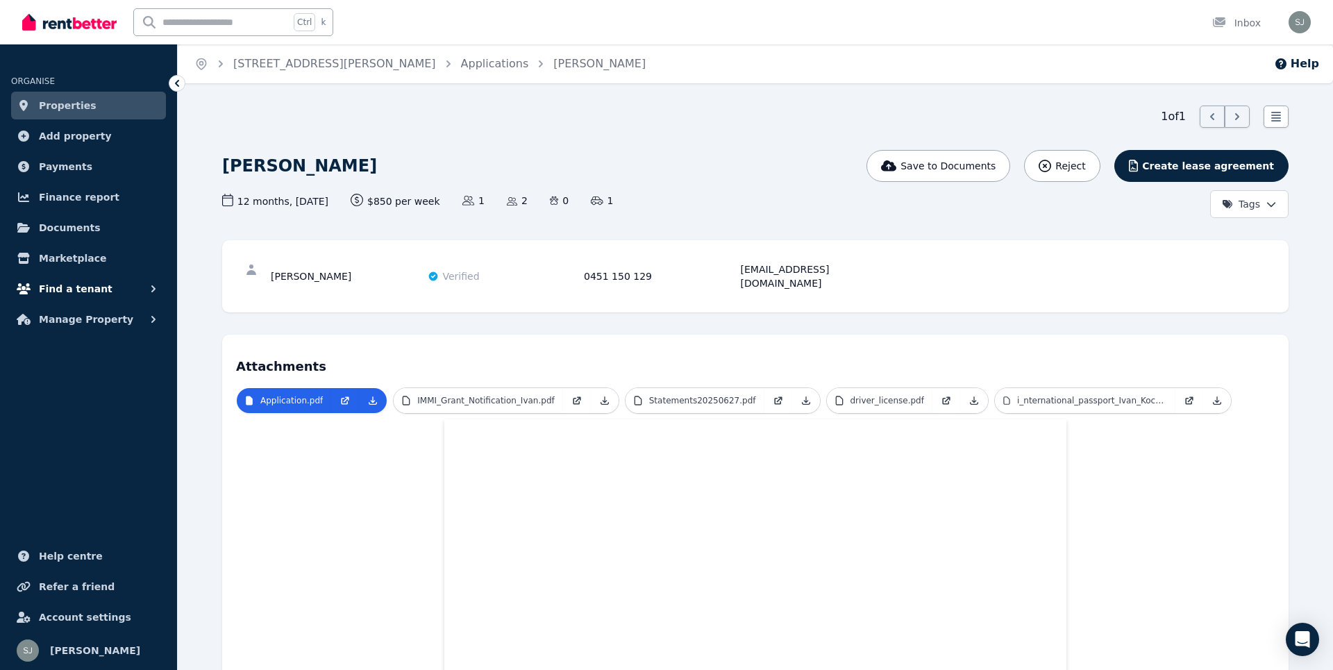
click at [113, 294] on button "Find a tenant" at bounding box center [88, 289] width 155 height 28
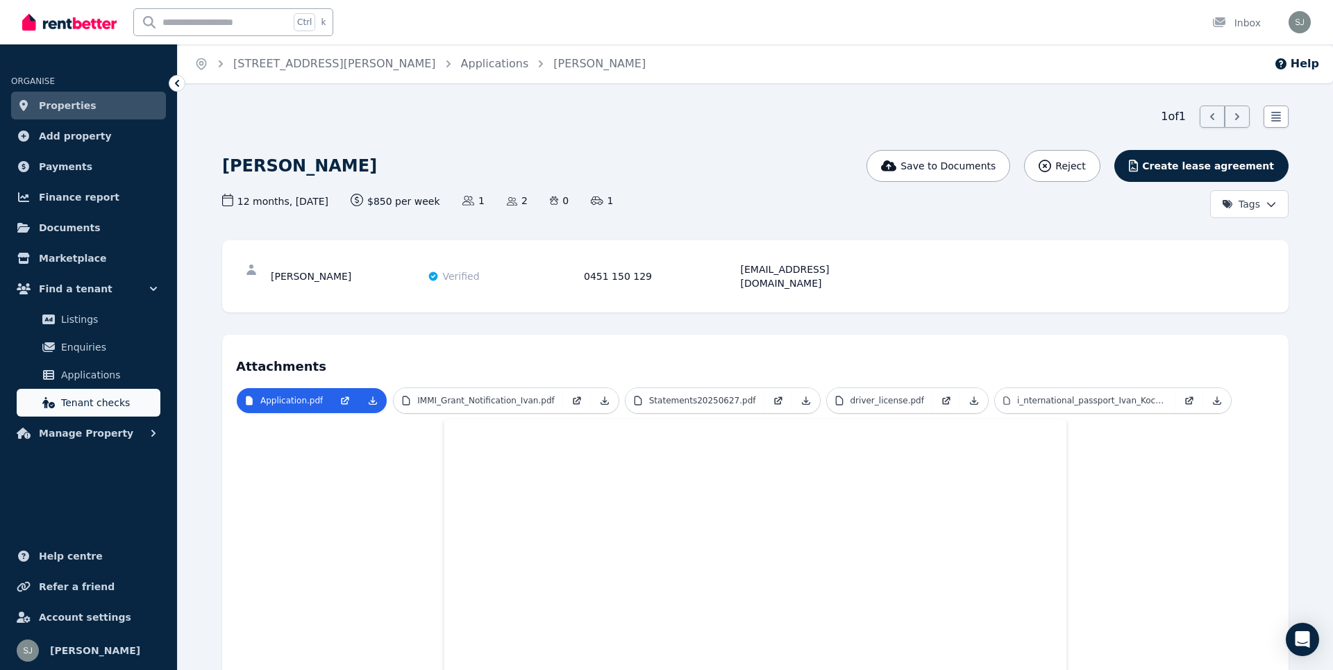
click at [97, 407] on span "Tenant checks" at bounding box center [108, 402] width 94 height 17
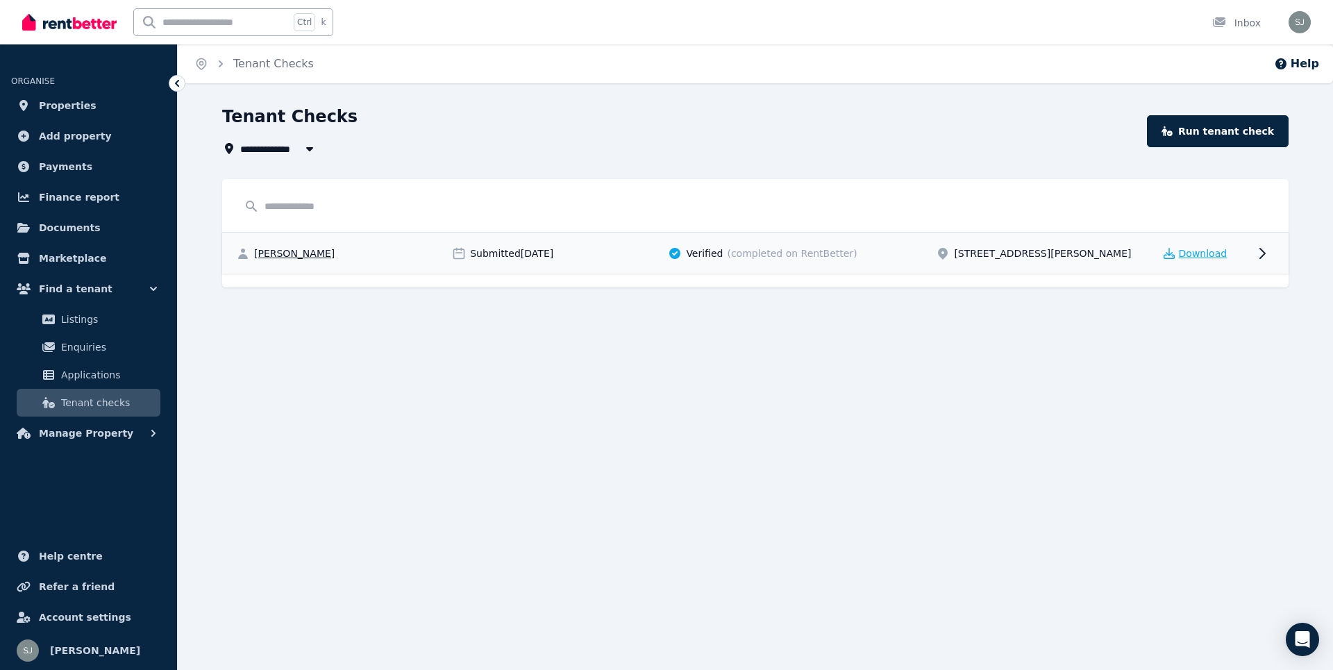
click at [1210, 255] on span "Download" at bounding box center [1203, 253] width 49 height 14
click at [608, 259] on div "Submitted 11/08/2025" at bounding box center [556, 253] width 208 height 14
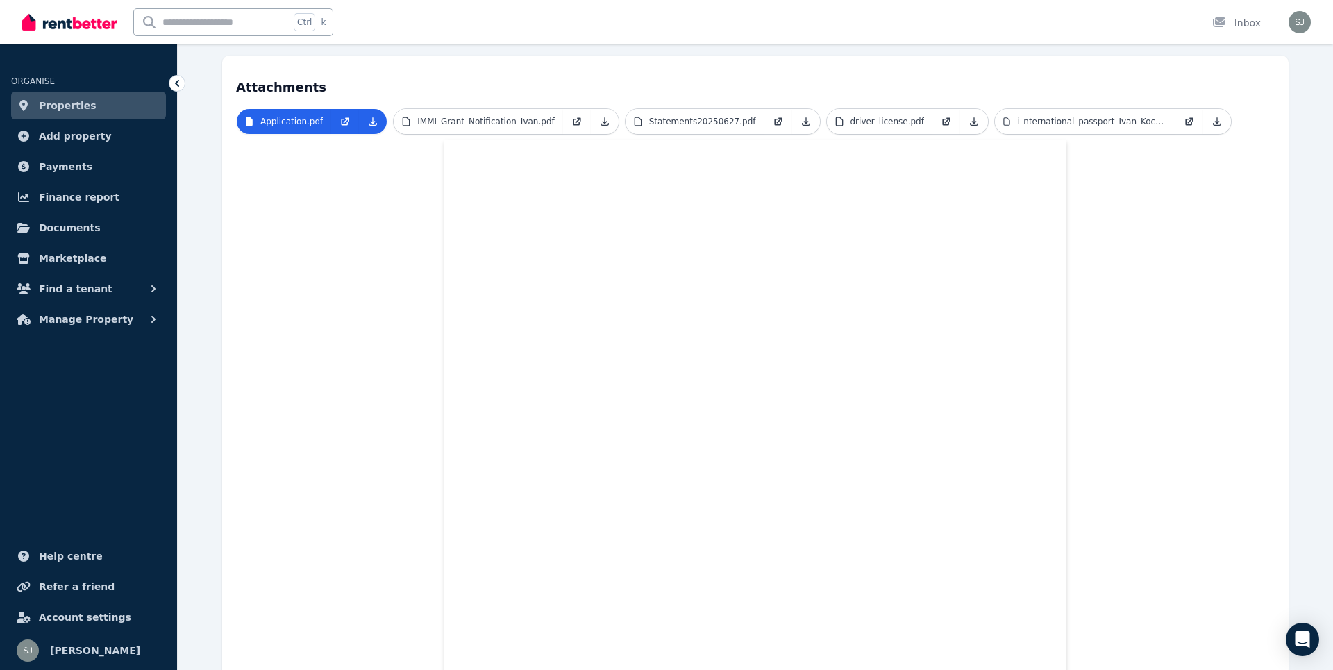
scroll to position [406, 0]
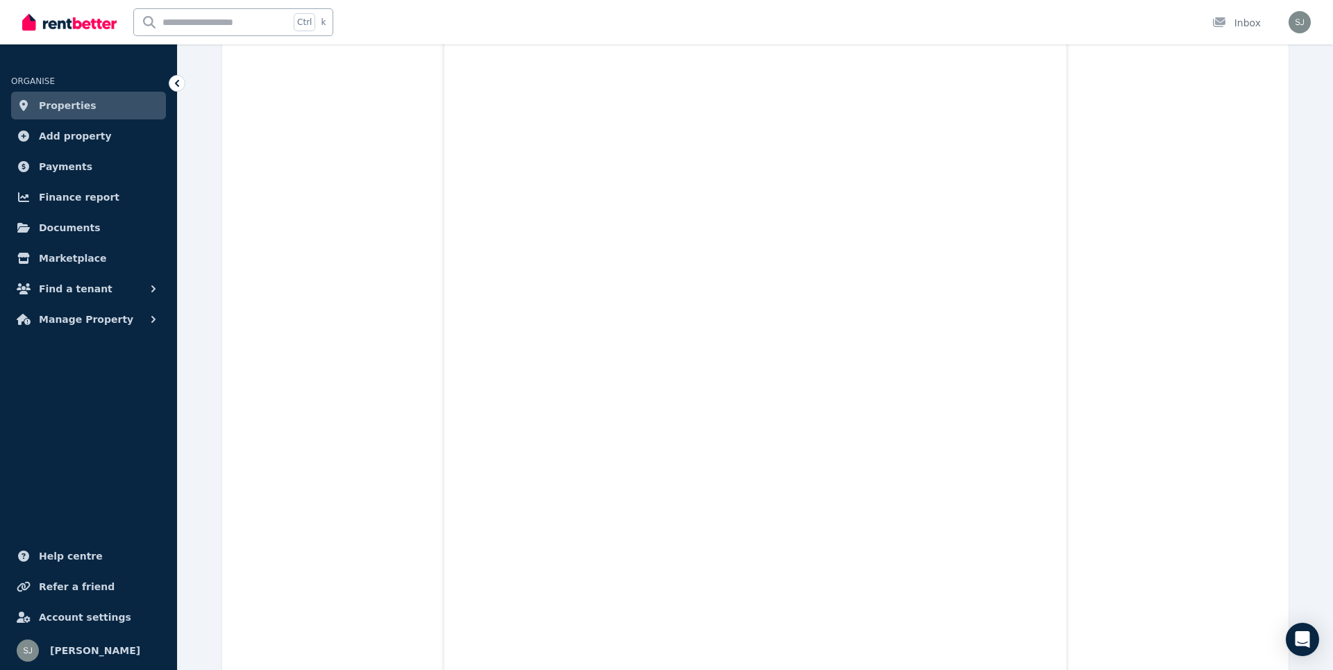
scroll to position [31, 0]
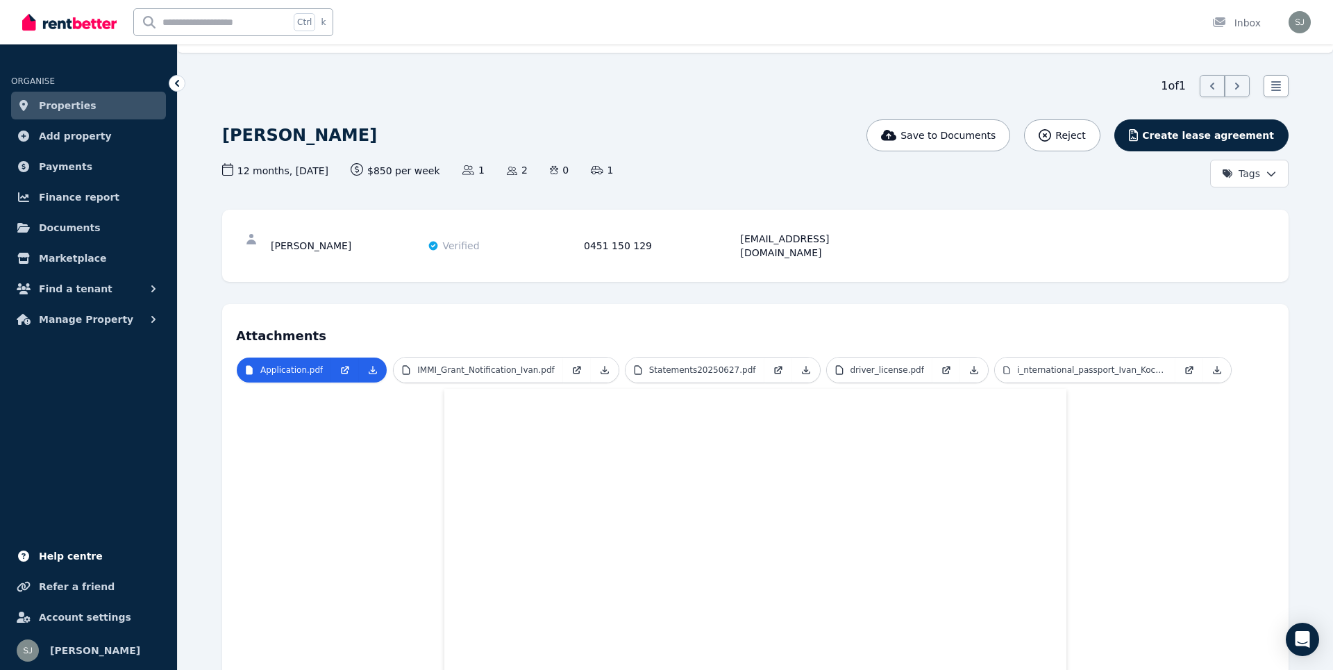
click at [93, 566] on link "Help centre" at bounding box center [88, 556] width 155 height 28
drag, startPoint x: 739, startPoint y: 242, endPoint x: 828, endPoint y: 240, distance: 88.9
click at [828, 240] on div "Ivan Kochin Verified 0451 150 129 iv.kochin@gmail.com" at bounding box center [582, 246] width 622 height 28
copy div "iv.kochin@gmail.com"
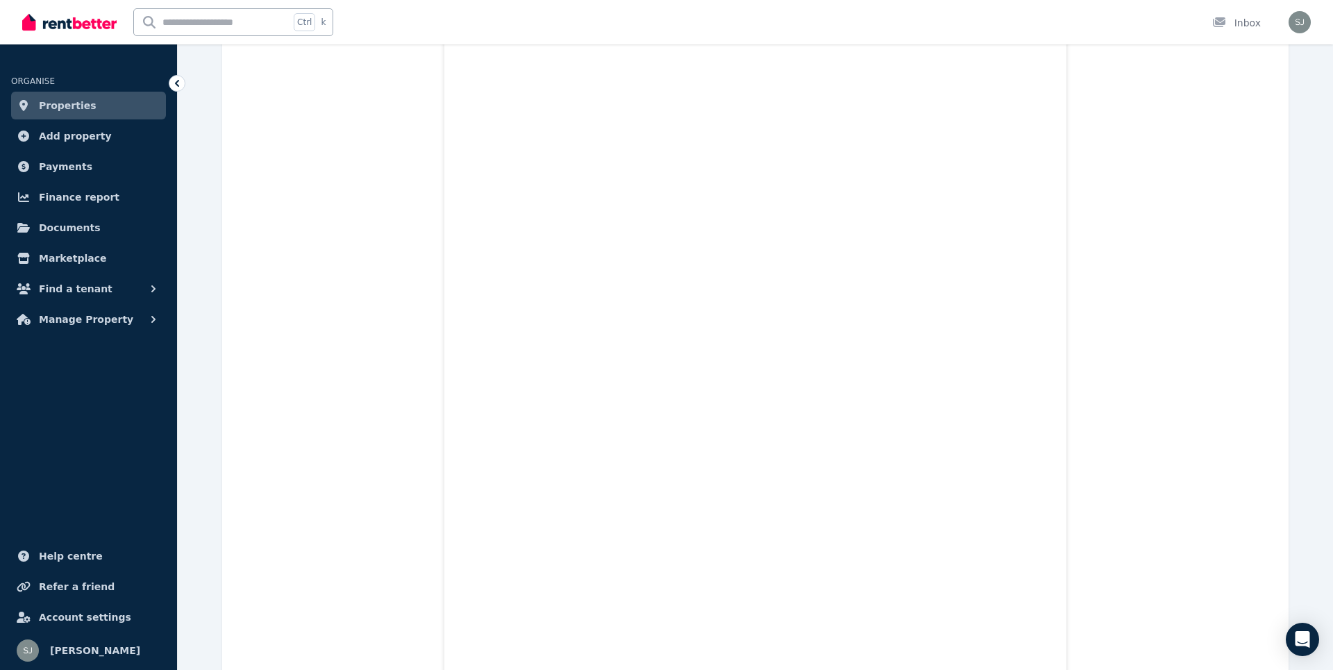
scroll to position [1394, 0]
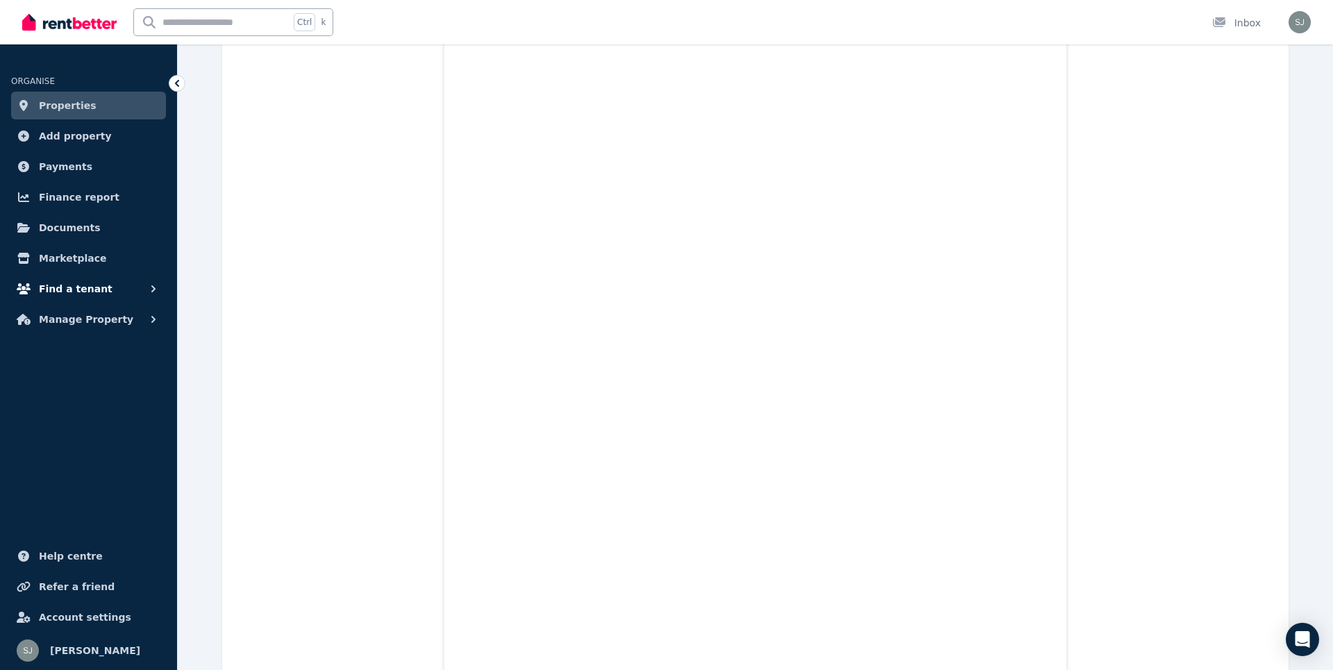
click at [124, 293] on button "Find a tenant" at bounding box center [88, 289] width 155 height 28
click at [82, 233] on span "Documents" at bounding box center [70, 227] width 62 height 17
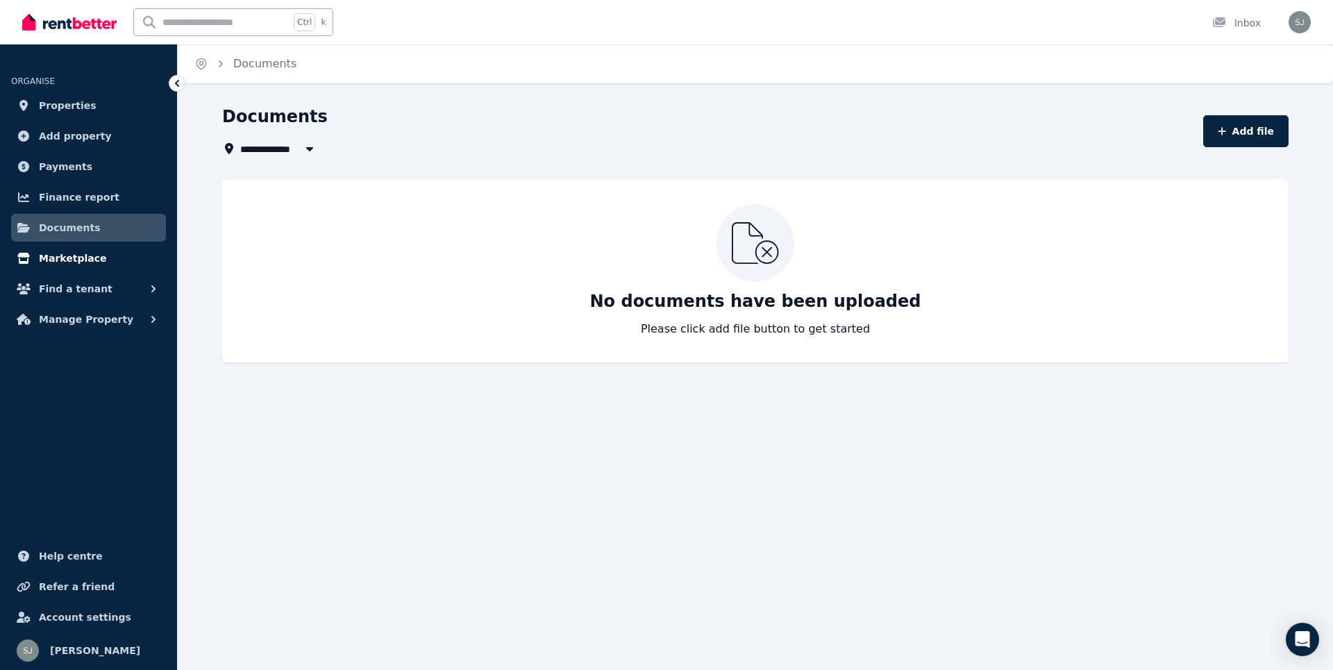
click at [77, 260] on span "Marketplace" at bounding box center [72, 258] width 67 height 17
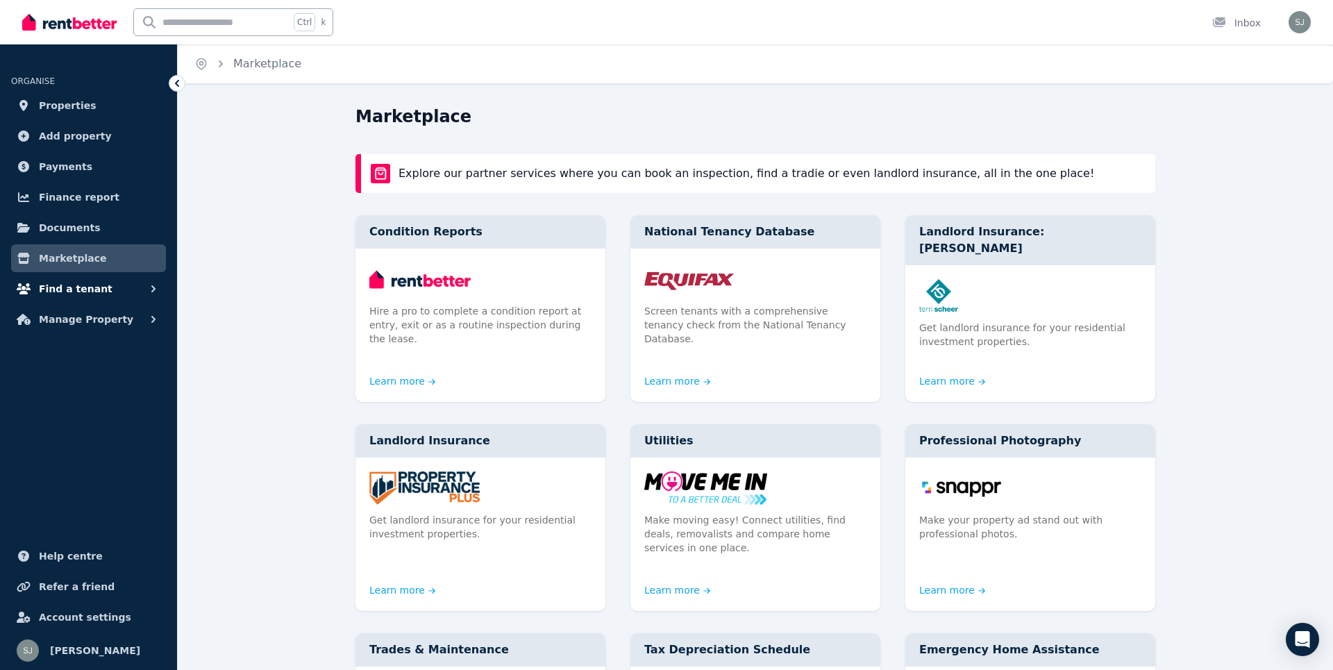
click at [131, 294] on button "Find a tenant" at bounding box center [88, 289] width 155 height 28
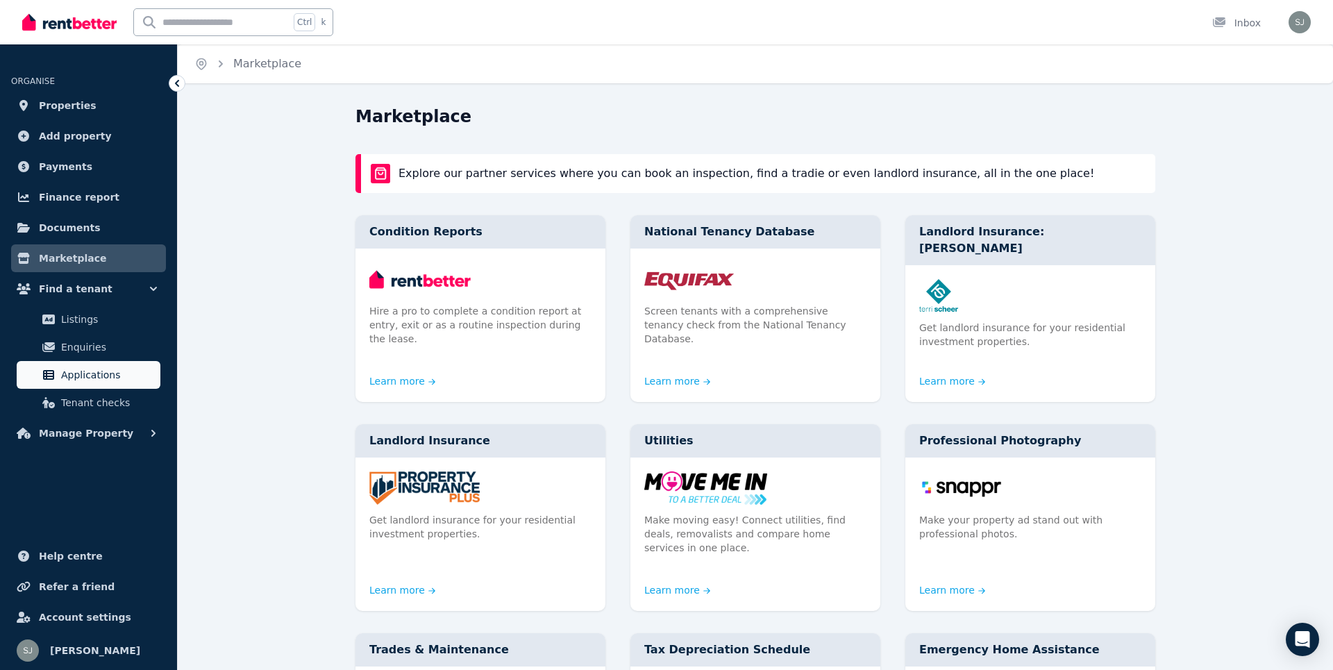
click at [123, 378] on span "Applications" at bounding box center [108, 375] width 94 height 17
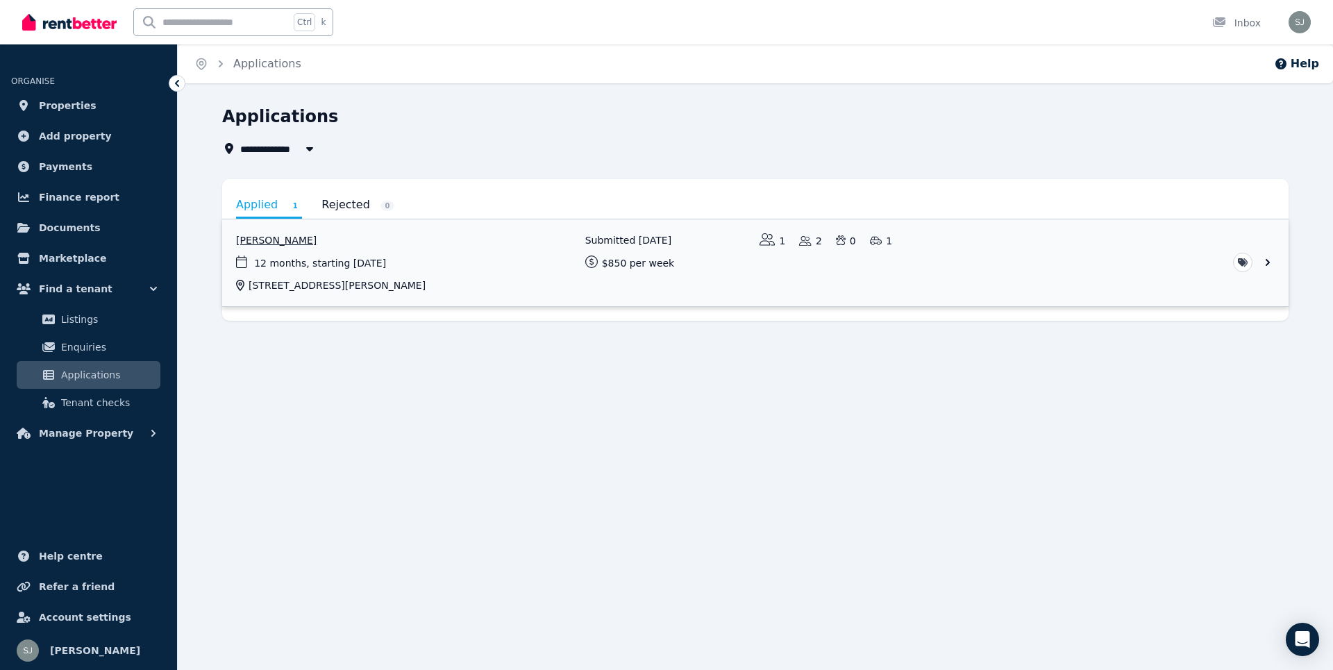
click at [1181, 276] on link "View application: Ivan Kochin" at bounding box center [755, 262] width 1067 height 87
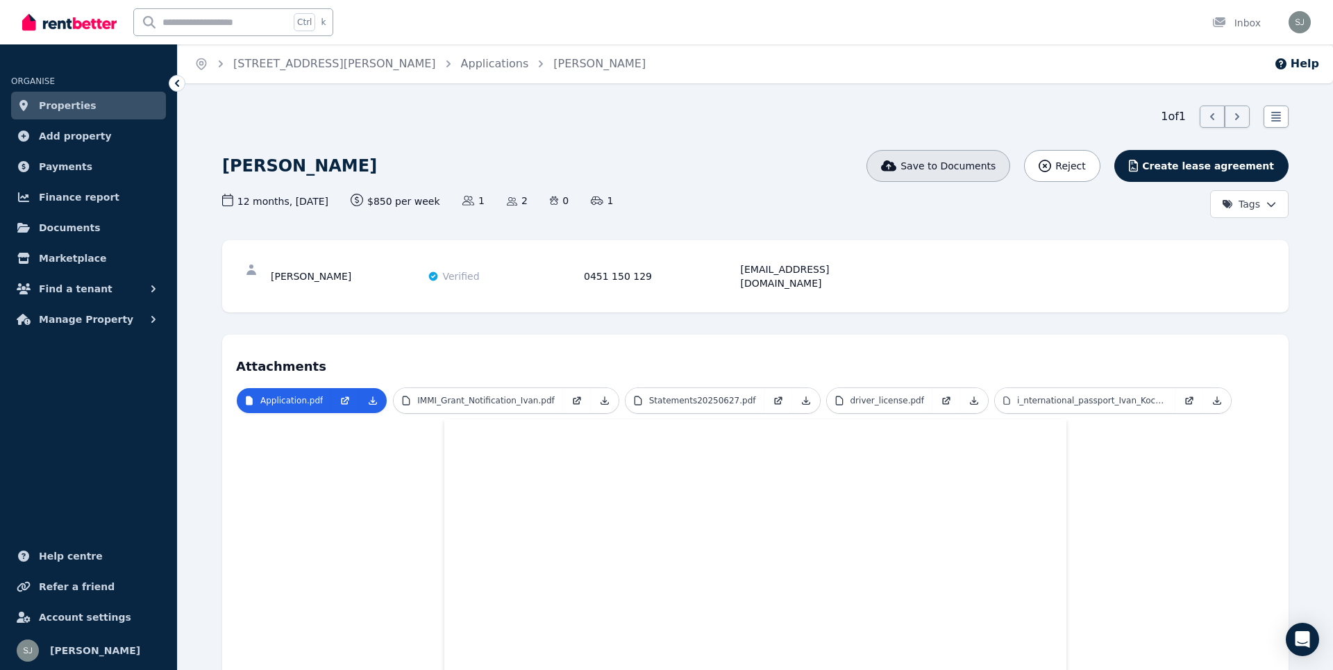
click at [969, 169] on span "Save to Documents" at bounding box center [948, 166] width 95 height 14
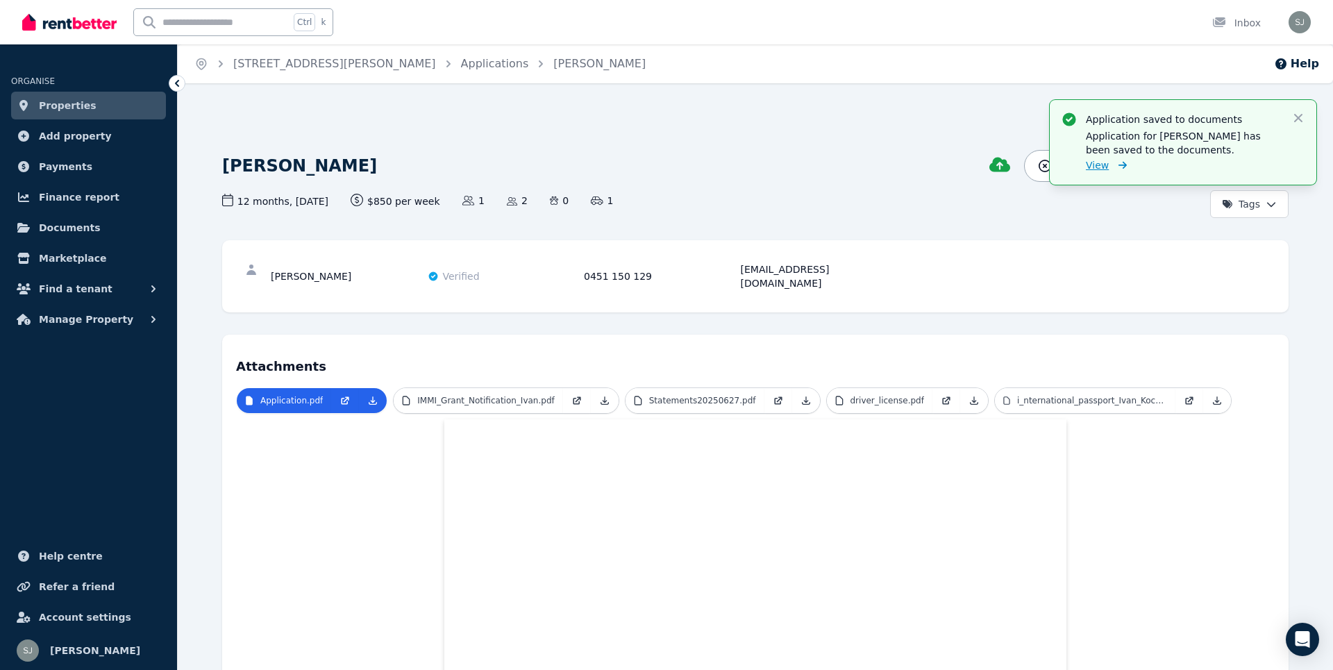
click at [1102, 165] on span "View" at bounding box center [1097, 165] width 23 height 14
click at [1300, 118] on icon "button" at bounding box center [1299, 118] width 14 height 14
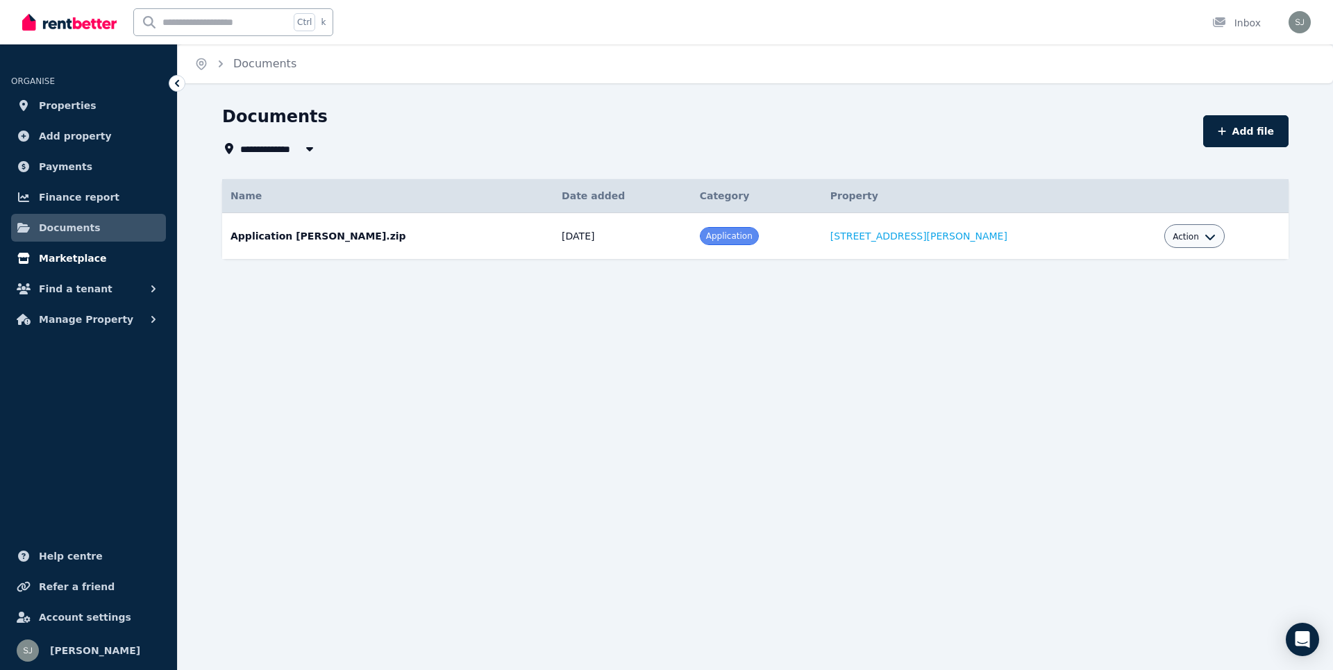
click at [96, 263] on link "Marketplace" at bounding box center [88, 258] width 155 height 28
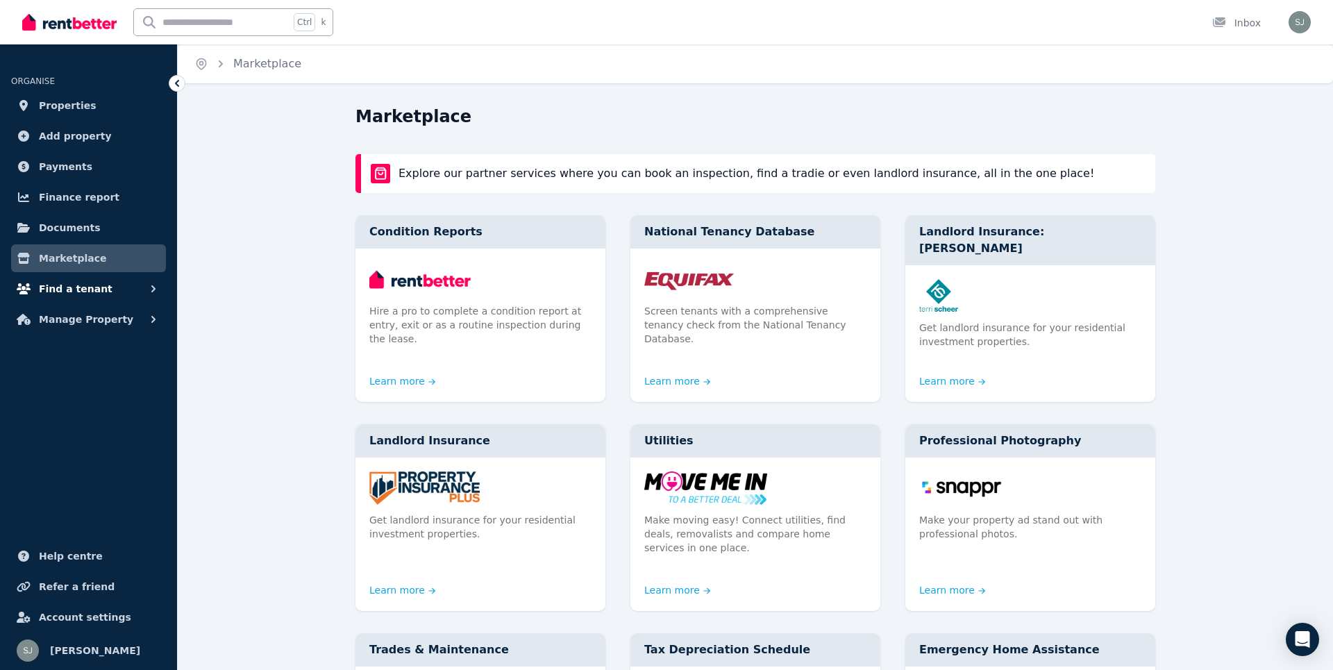
click at [93, 295] on span "Find a tenant" at bounding box center [76, 289] width 74 height 17
click at [137, 438] on button "Manage Property" at bounding box center [88, 433] width 155 height 28
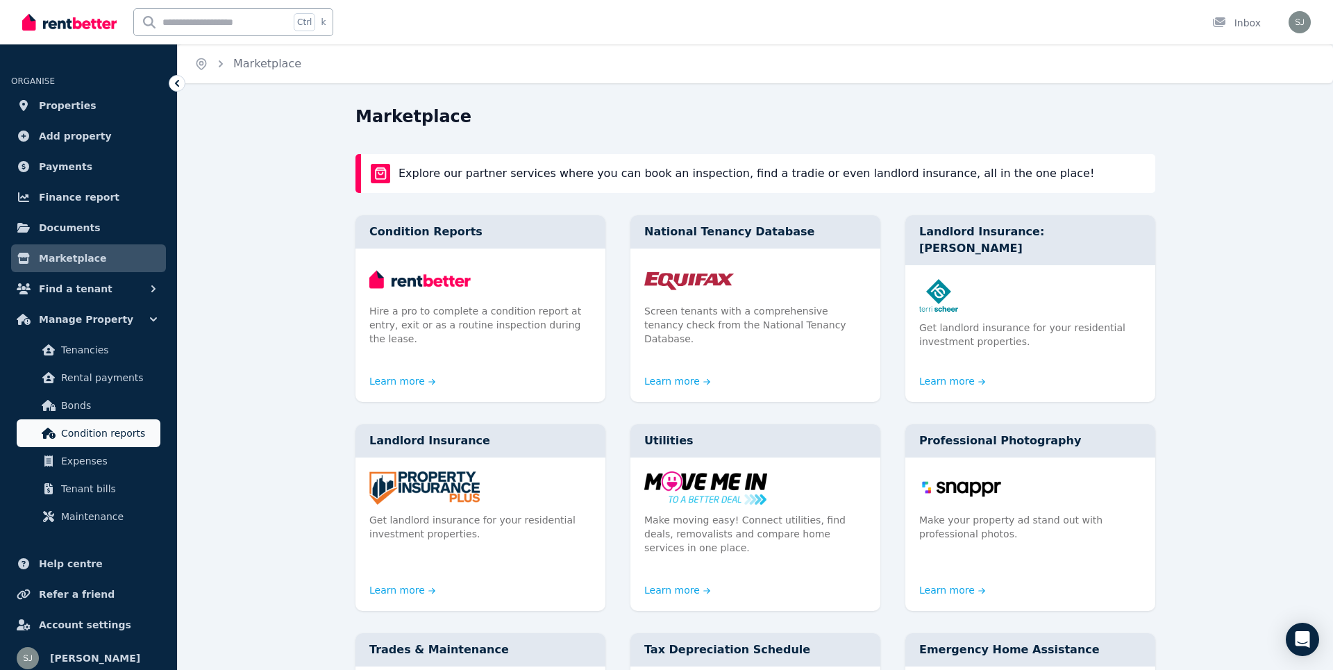
click at [90, 433] on span "Condition reports" at bounding box center [108, 433] width 94 height 17
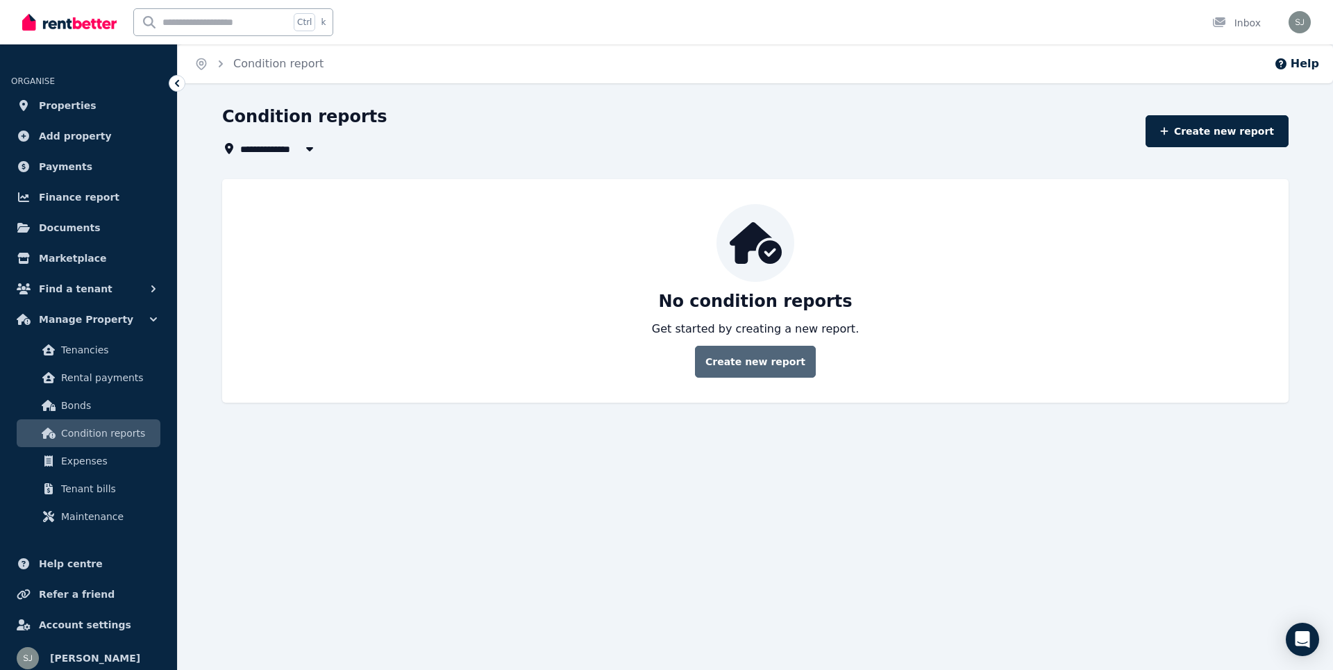
click at [779, 361] on link "Create new report" at bounding box center [755, 362] width 121 height 32
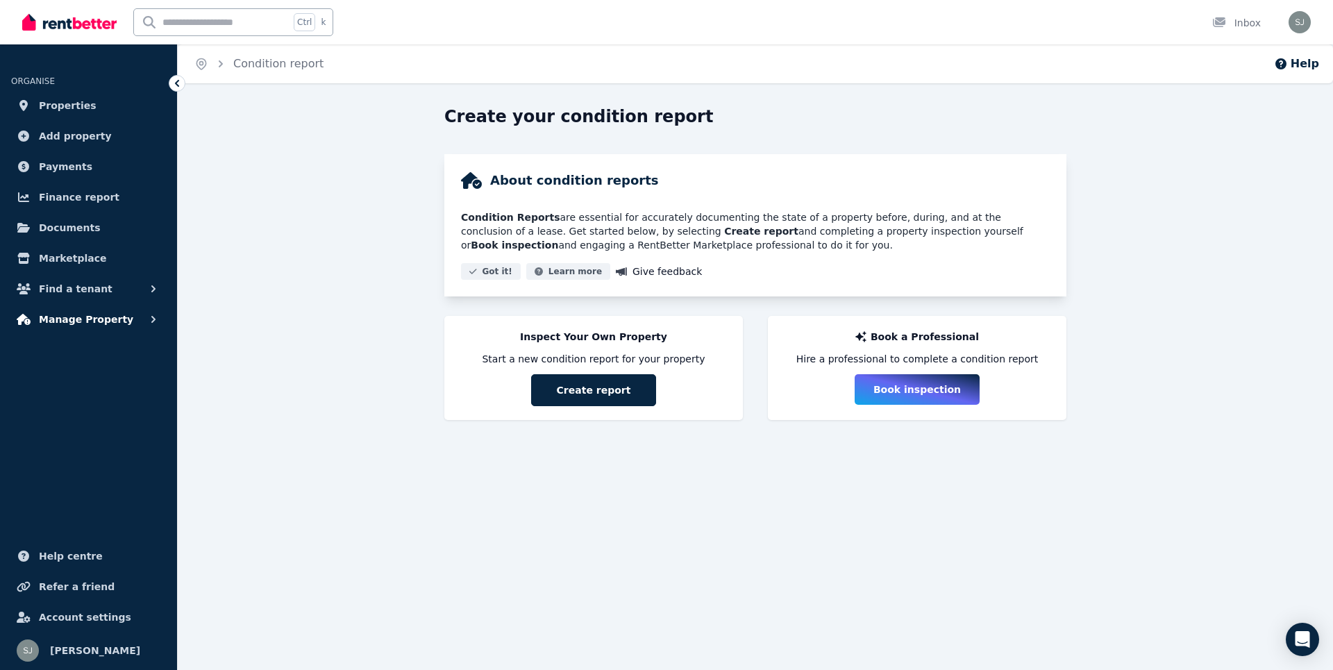
click at [117, 327] on button "Manage Property" at bounding box center [88, 320] width 155 height 28
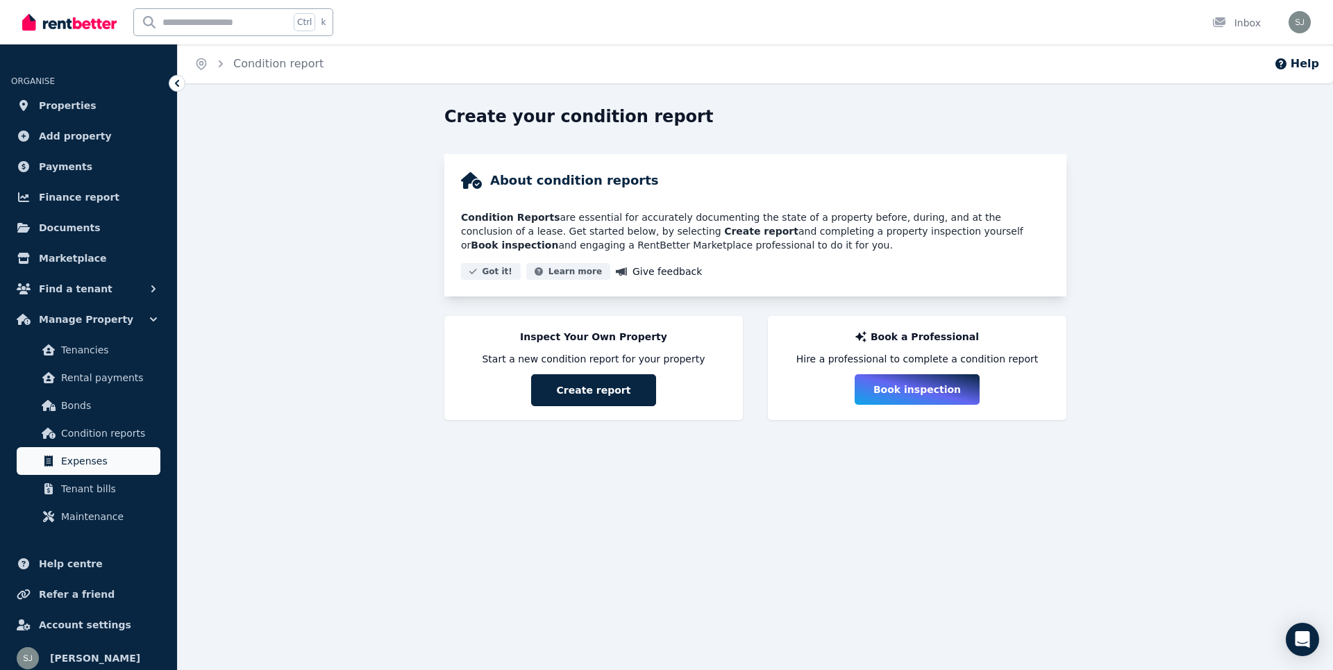
click at [99, 462] on span "Expenses" at bounding box center [108, 461] width 94 height 17
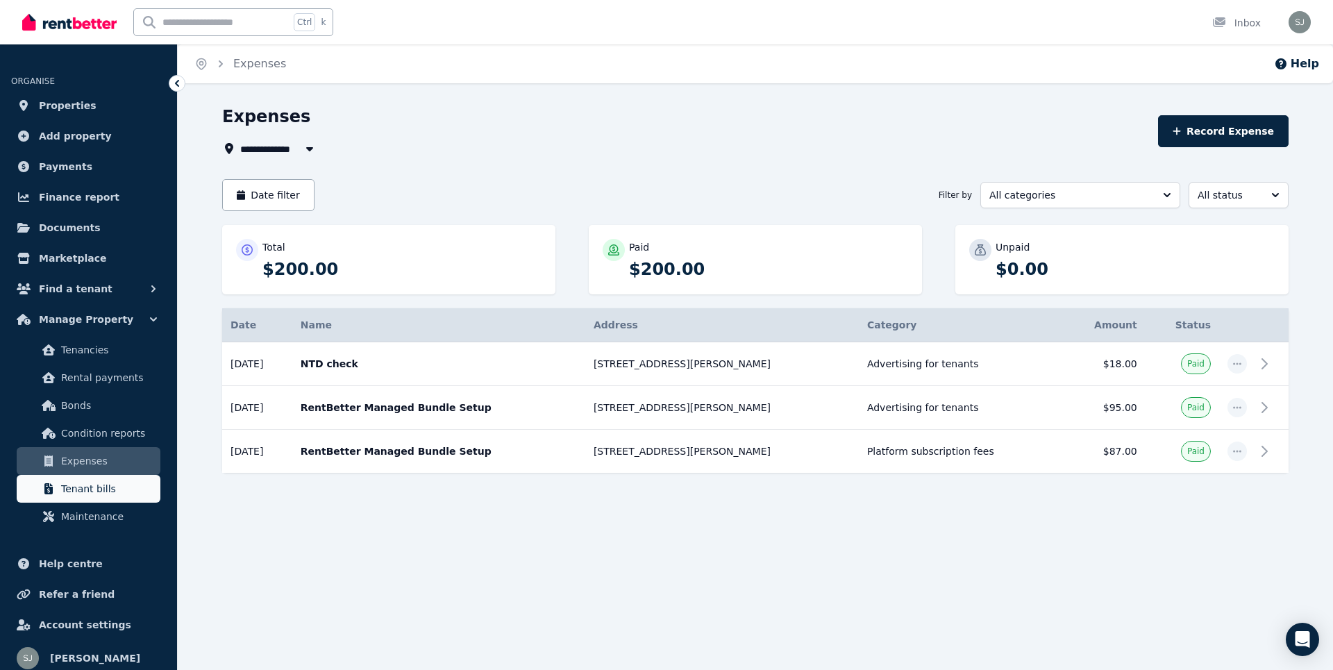
click at [97, 492] on span "Tenant bills" at bounding box center [108, 488] width 94 height 17
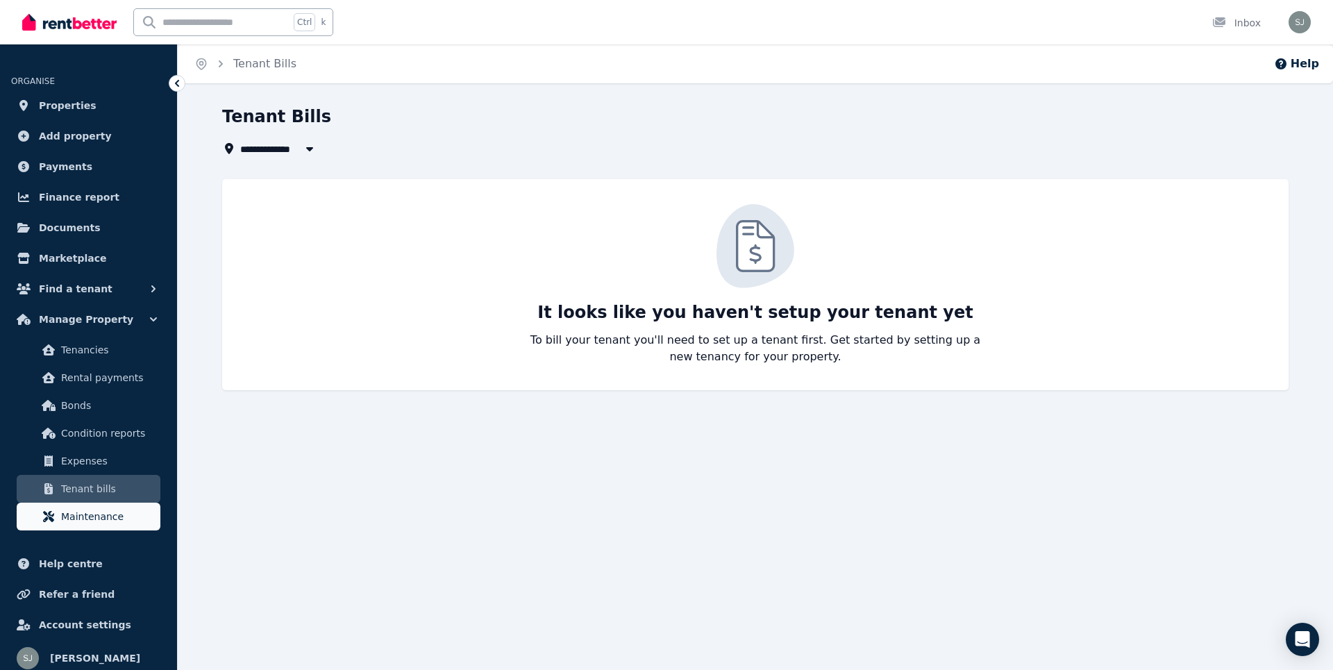
click at [72, 519] on span "Maintenance" at bounding box center [108, 516] width 94 height 17
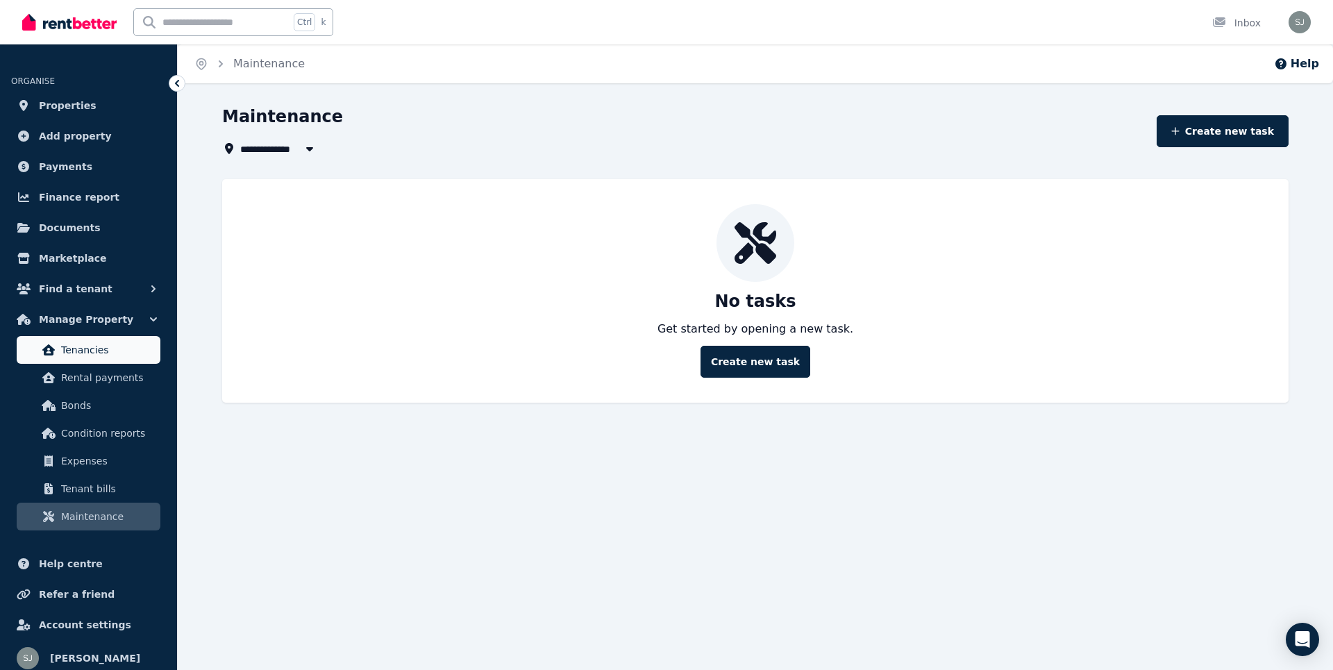
click at [118, 349] on span "Tenancies" at bounding box center [108, 350] width 94 height 17
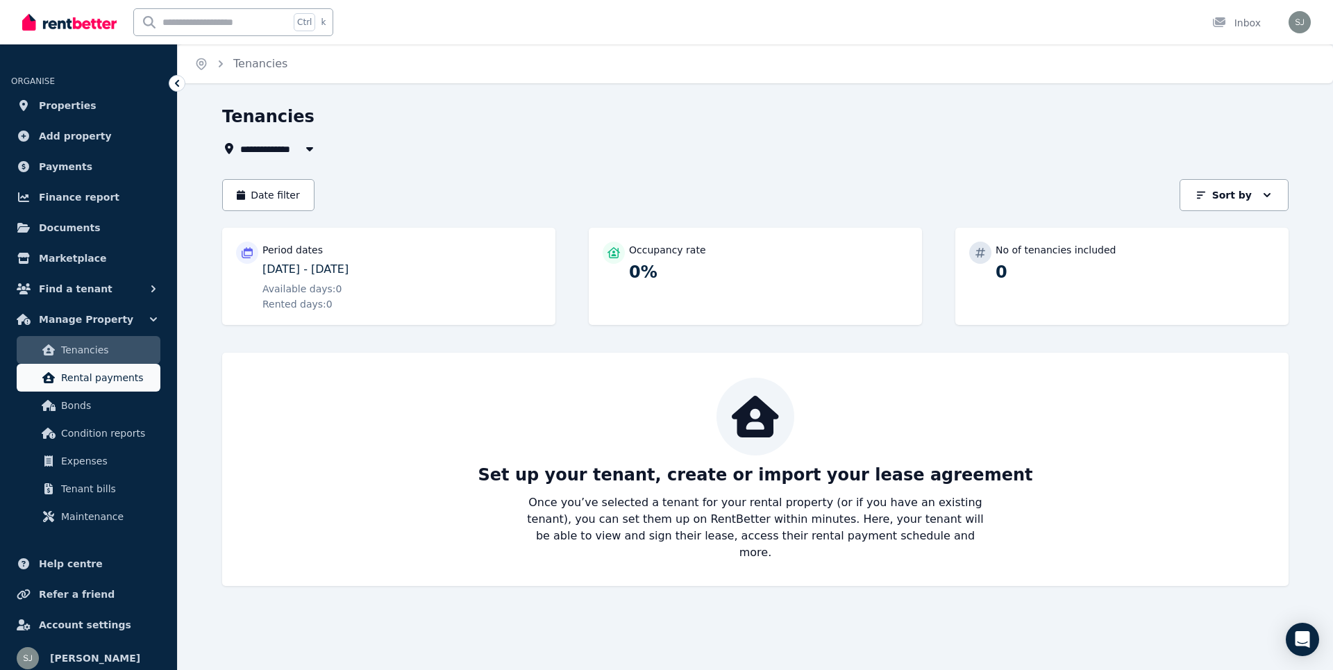
click at [109, 392] on link "Rental payments" at bounding box center [89, 378] width 144 height 28
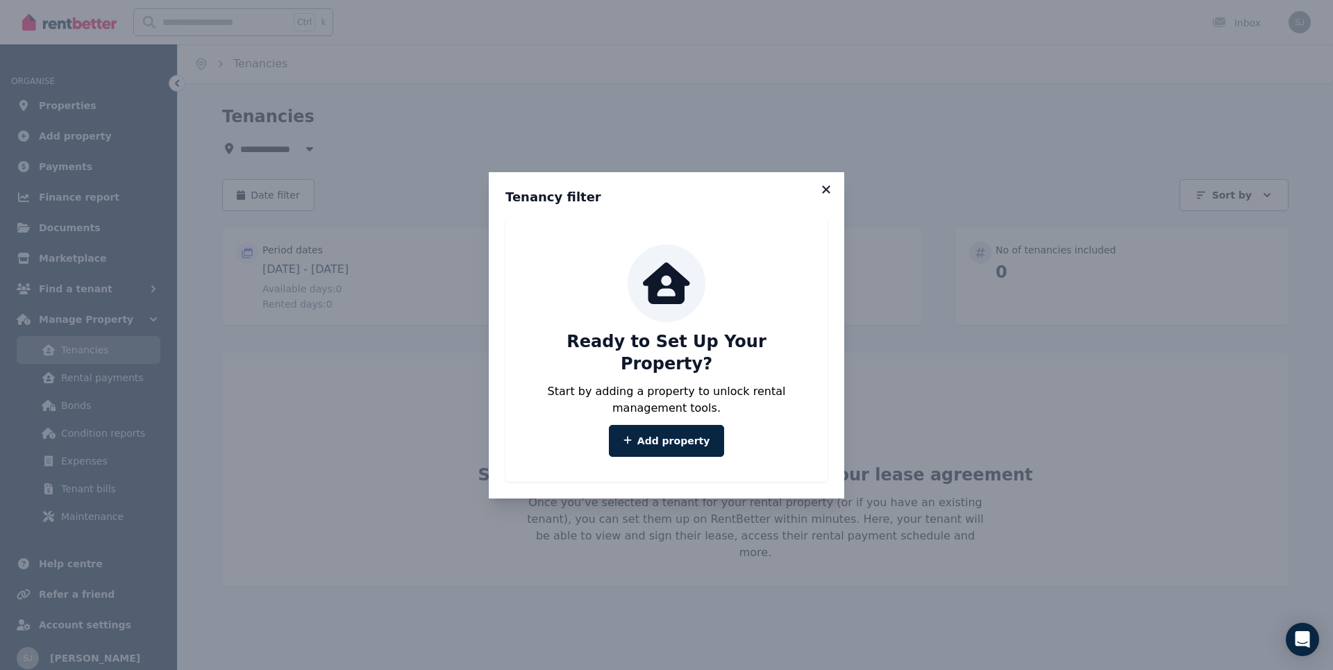
click at [826, 196] on icon at bounding box center [826, 189] width 14 height 12
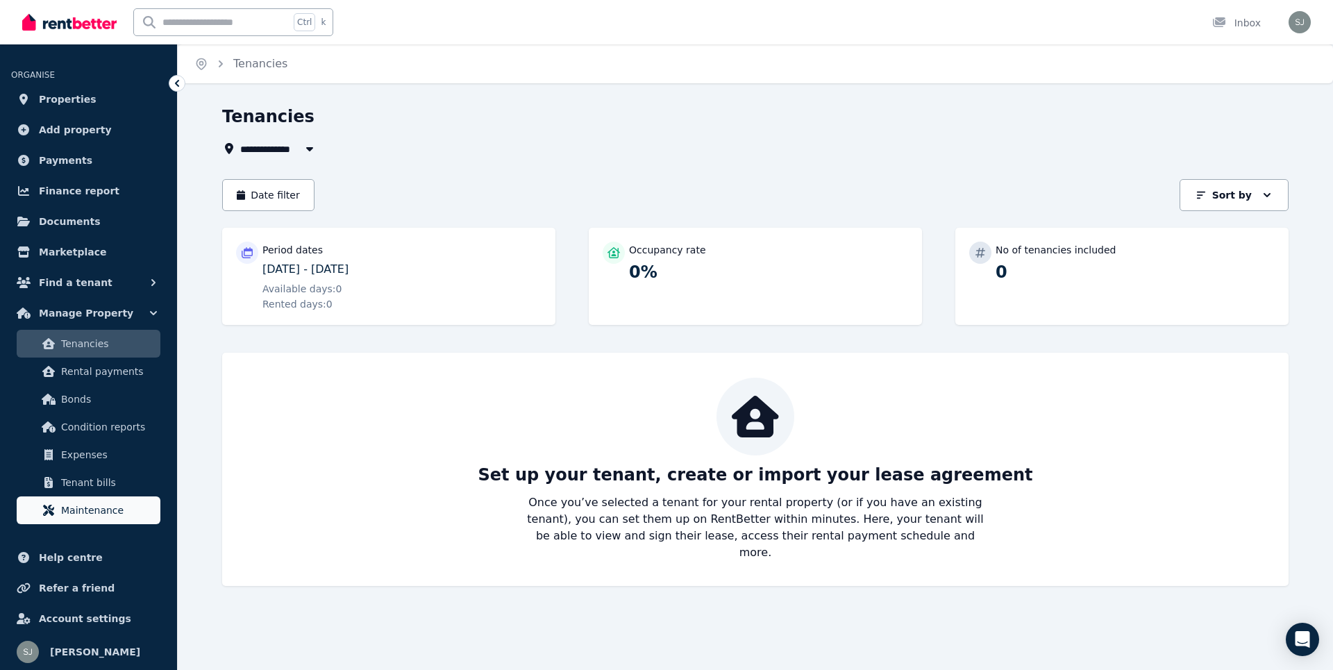
scroll to position [8, 0]
click at [1303, 18] on img "button" at bounding box center [1300, 22] width 22 height 22
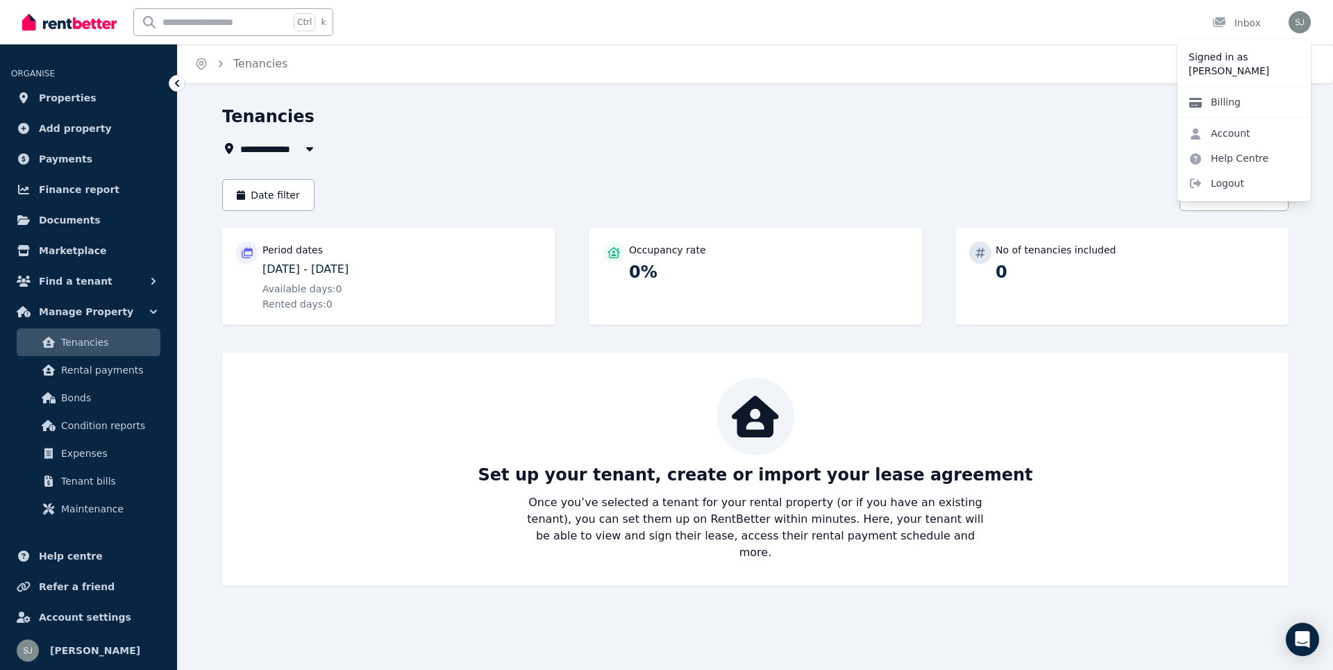
click at [1245, 104] on link "Billing" at bounding box center [1215, 102] width 74 height 25
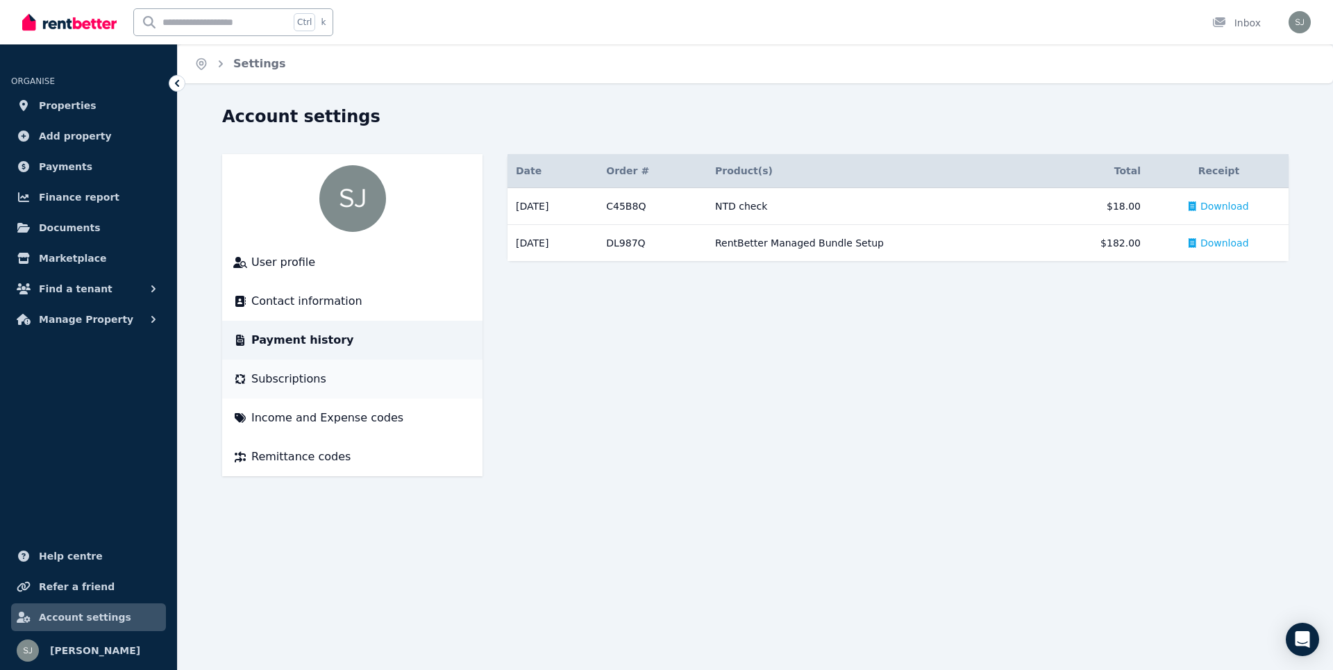
click at [298, 384] on span "Subscriptions" at bounding box center [288, 379] width 75 height 17
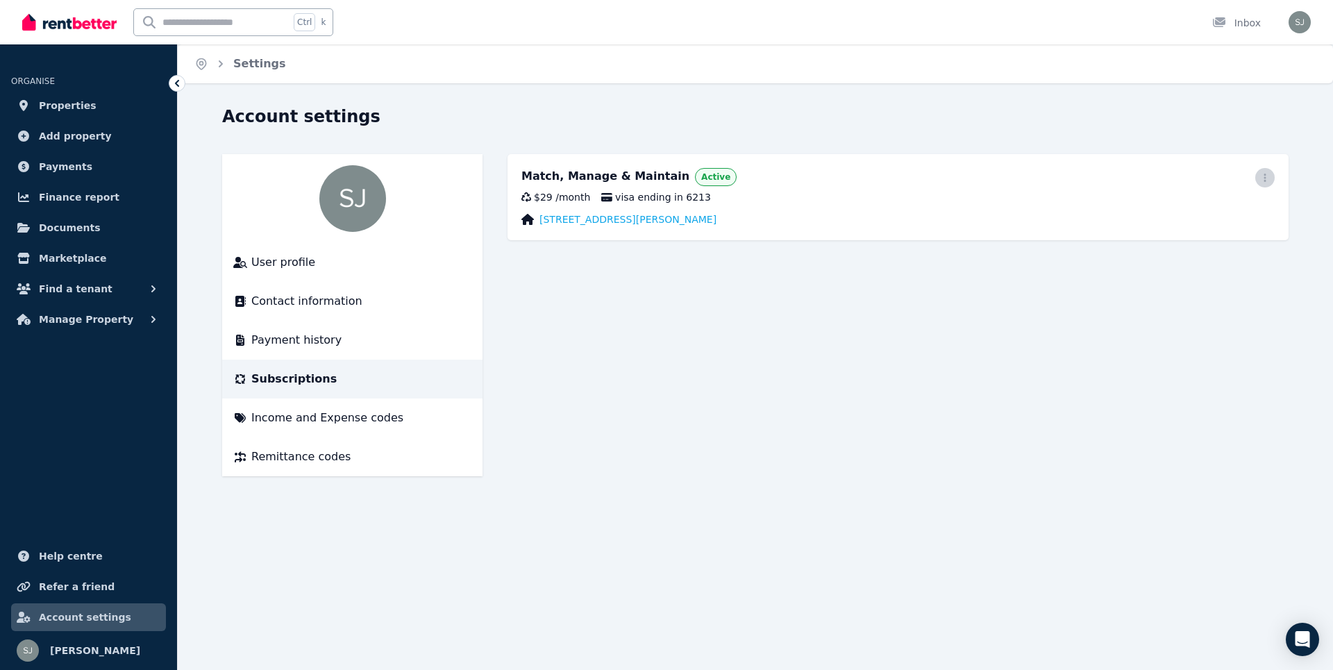
click at [1257, 179] on span "button" at bounding box center [1264, 177] width 19 height 19
click at [724, 378] on main "Match, Manage & Maintain Active Update payment method Cancel plan $29 / month v…" at bounding box center [898, 315] width 781 height 322
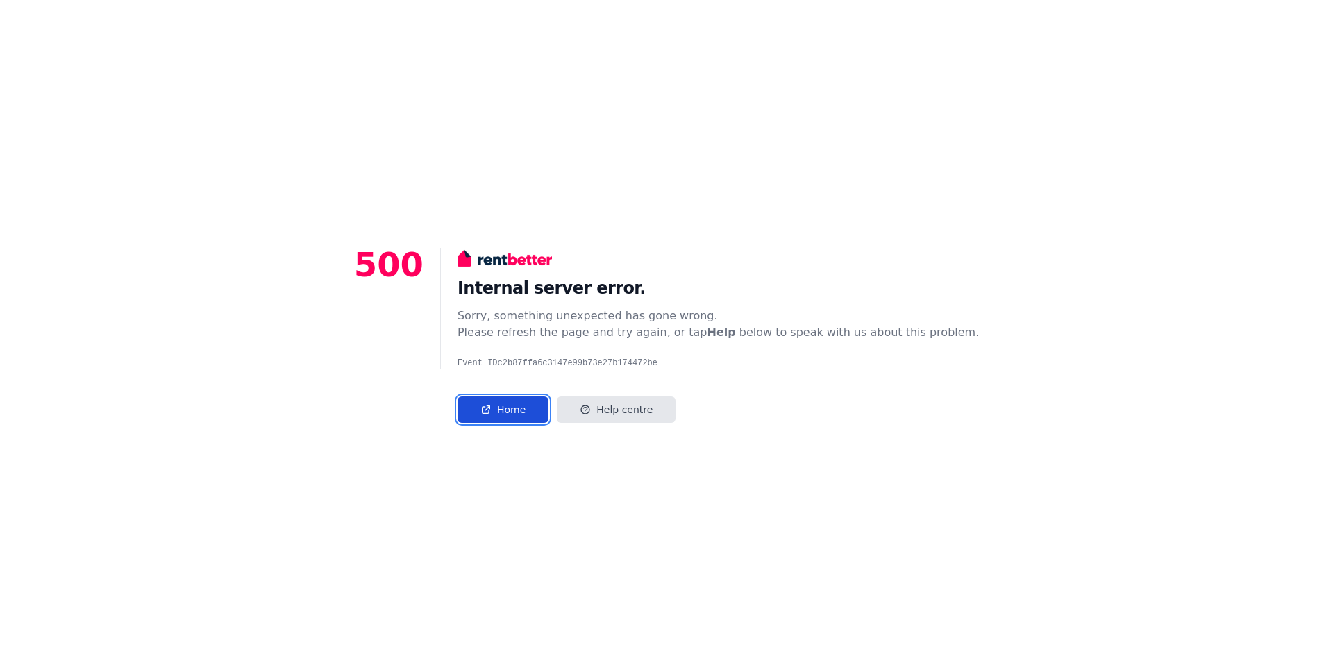
click at [539, 418] on link "Home" at bounding box center [503, 409] width 91 height 26
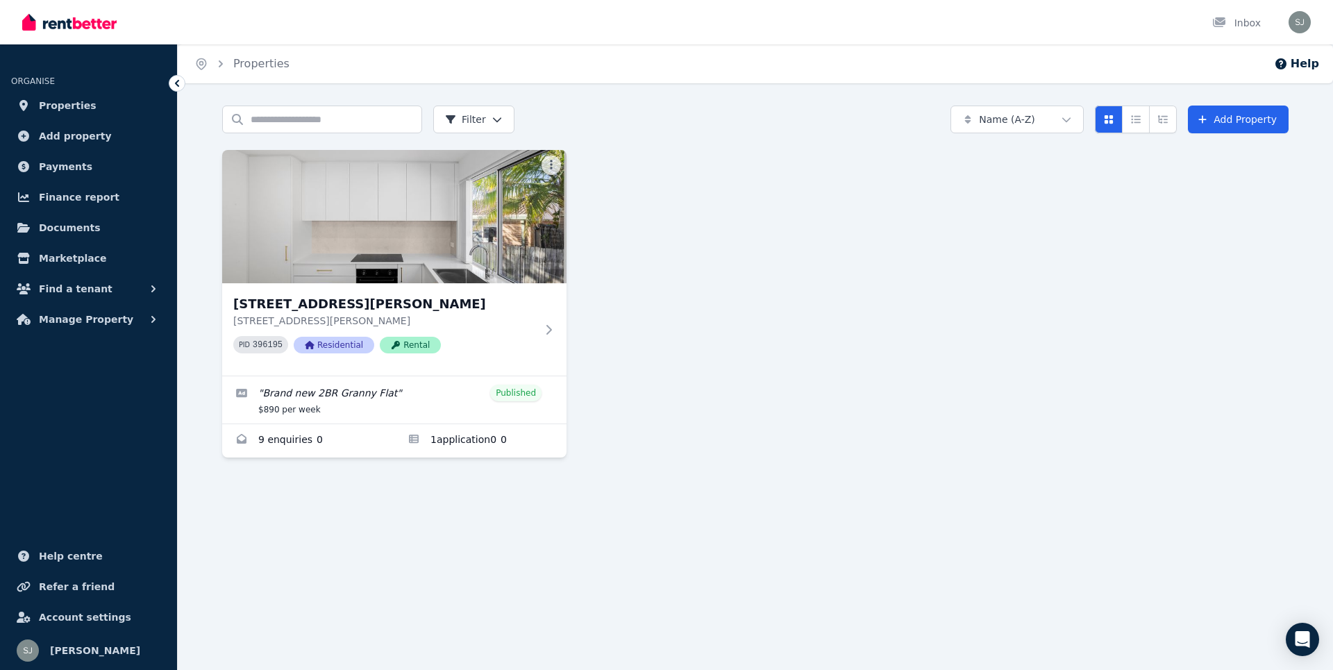
click at [297, 568] on div "Home Properties Help Search properties Filter Name (A-Z) Add Property Flat 1/1 …" at bounding box center [666, 335] width 1333 height 670
click at [46, 551] on span "Help centre" at bounding box center [71, 556] width 64 height 17
